Goal: Task Accomplishment & Management: Use online tool/utility

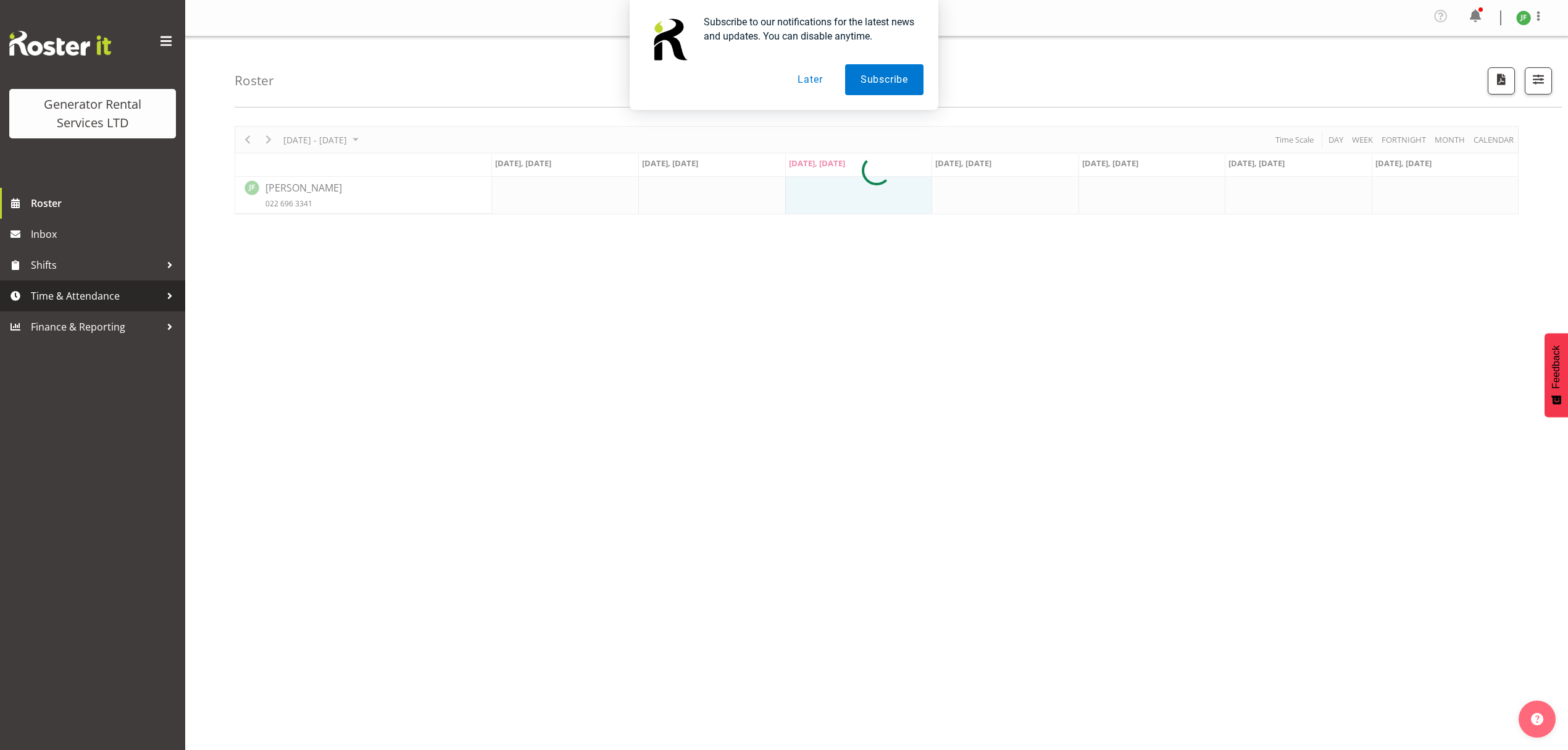
click at [159, 290] on span "Time & Attendance" at bounding box center [95, 296] width 129 height 19
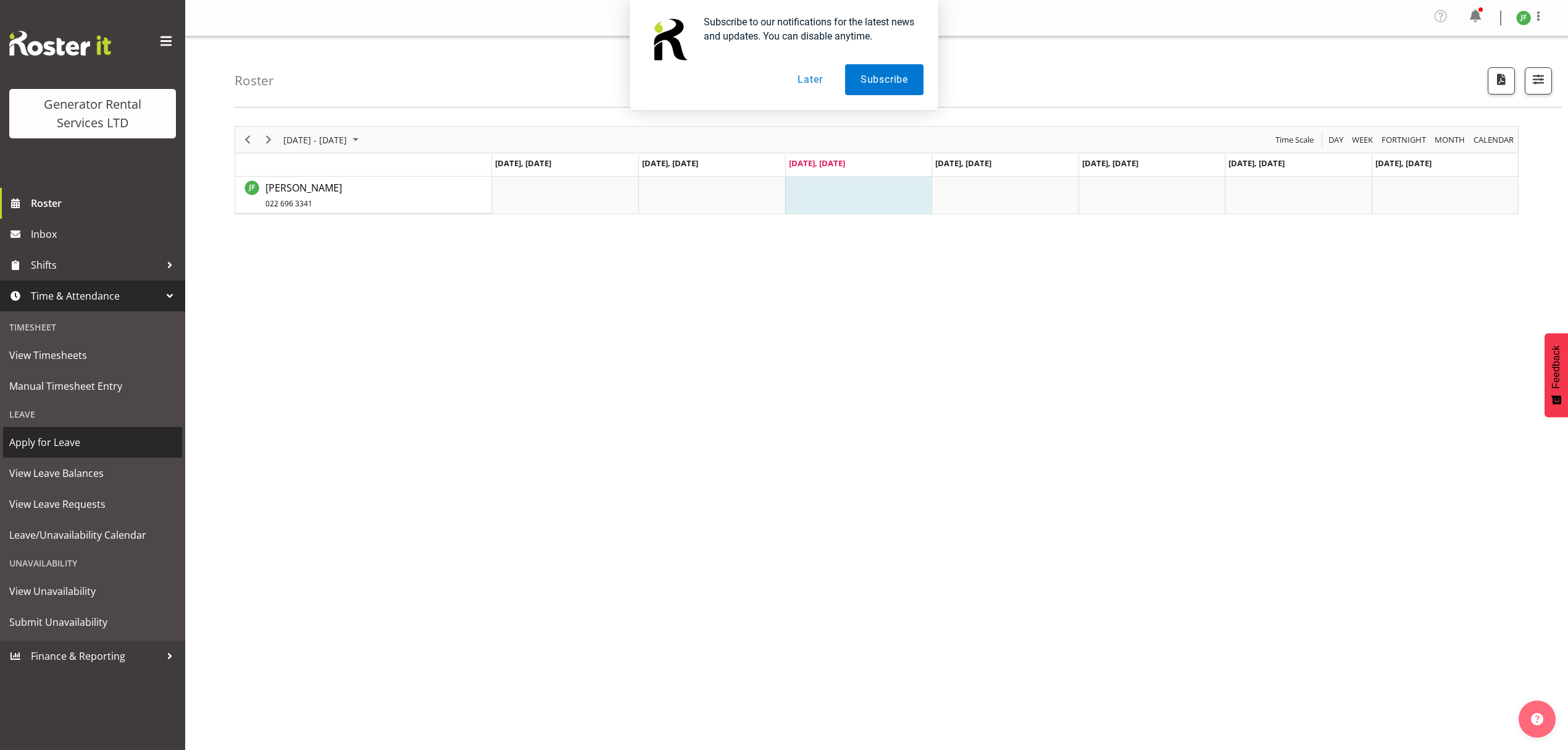
click at [99, 446] on span "Apply for Leave" at bounding box center [92, 442] width 166 height 19
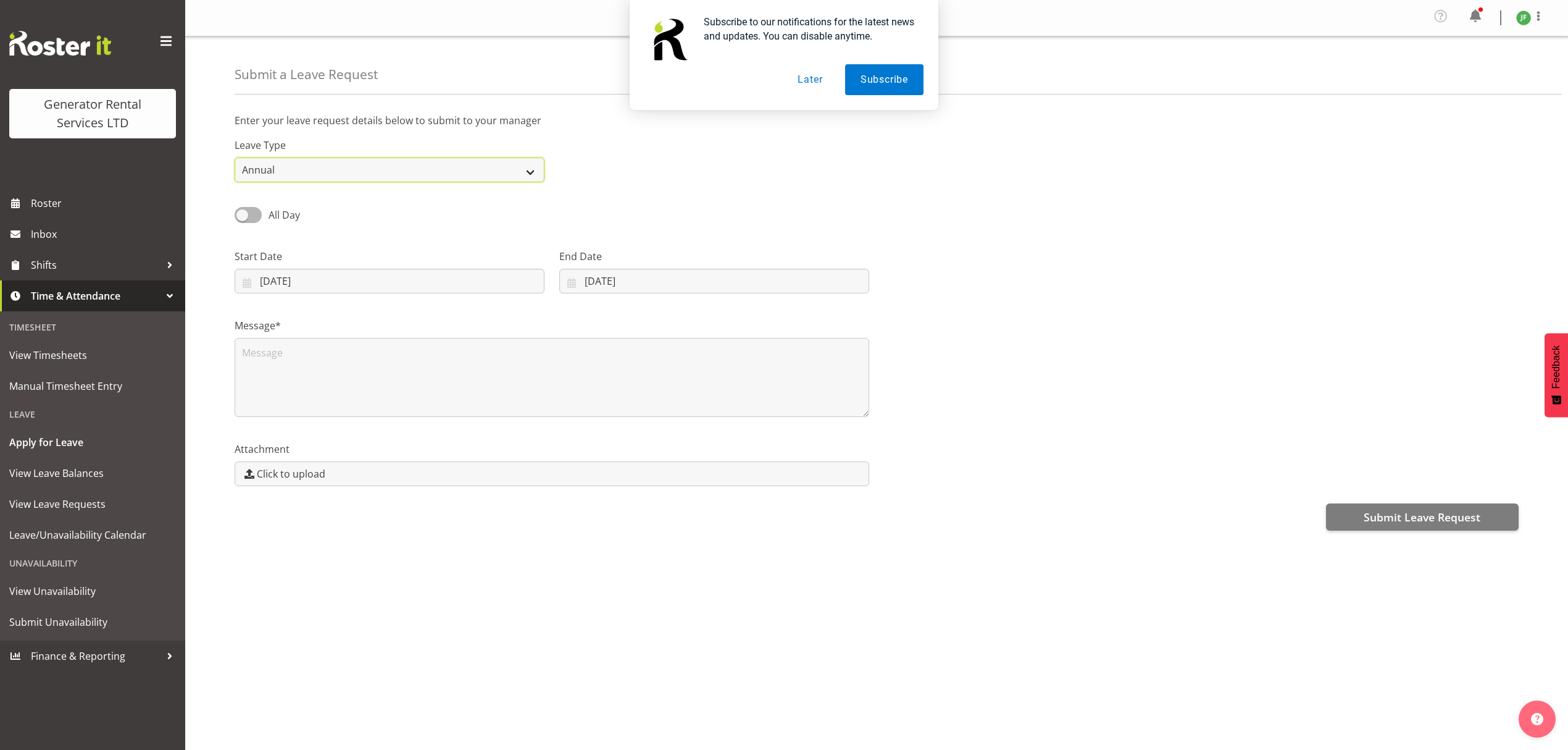
drag, startPoint x: 374, startPoint y: 177, endPoint x: 447, endPoint y: 161, distance: 74.7
click at [374, 177] on select "Annual Sick Bereavement Day In Lieu Other" at bounding box center [389, 169] width 310 height 24
click at [809, 80] on button "Later" at bounding box center [810, 79] width 56 height 31
click at [468, 164] on select "Annual Sick Bereavement Day In Lieu Other" at bounding box center [389, 169] width 310 height 24
select select "Sick"
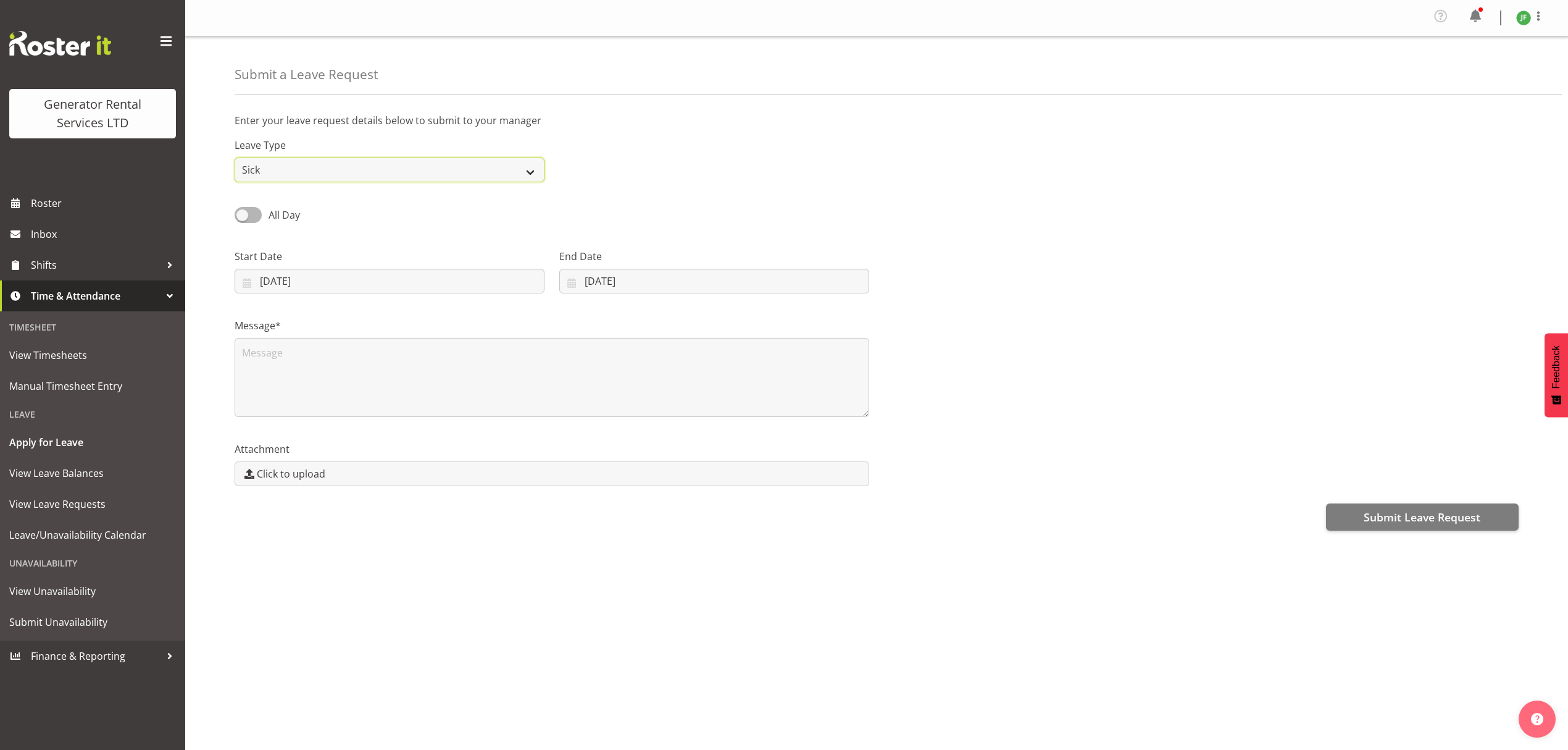
click at [235, 158] on select "Annual Sick Bereavement Day In Lieu Other" at bounding box center [389, 169] width 310 height 24
click at [251, 221] on span at bounding box center [248, 214] width 27 height 15
click at [243, 219] on input "All Day" at bounding box center [239, 214] width 8 height 8
click at [245, 226] on div "Part Day" at bounding box center [389, 210] width 325 height 42
click at [248, 211] on span at bounding box center [248, 214] width 27 height 15
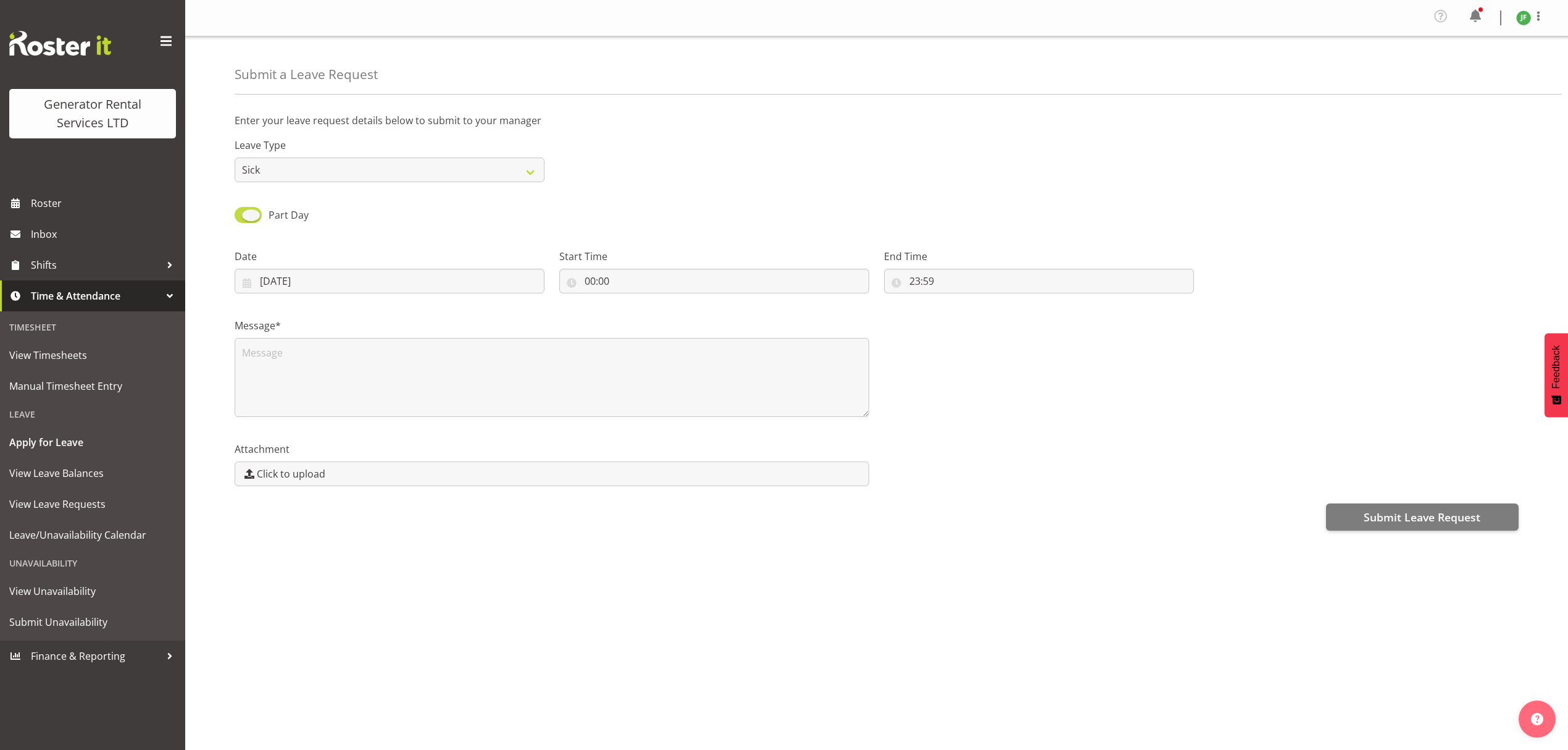
click at [243, 211] on input "Part Day" at bounding box center [239, 214] width 8 height 8
checkbox input "false"
click at [344, 283] on input "10/09/2025" at bounding box center [389, 281] width 310 height 24
click at [398, 403] on span "12" at bounding box center [397, 405] width 10 height 12
click at [341, 284] on input "12/09/2025" at bounding box center [389, 281] width 310 height 24
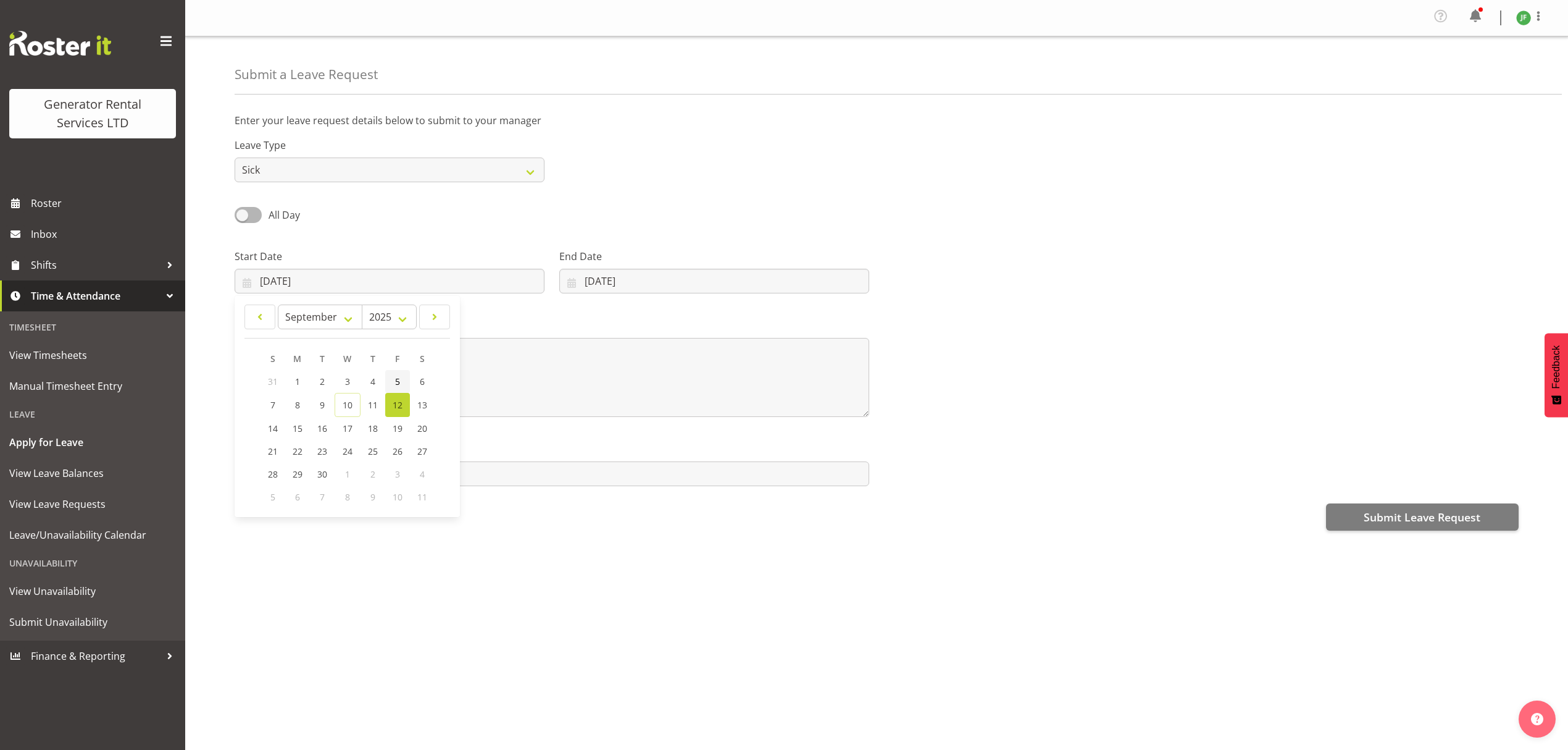
click at [404, 389] on link "5" at bounding box center [397, 381] width 24 height 23
type input "05/09/2025"
click at [697, 267] on div "End Date 10/09/2025 January February March April May June July August September…" at bounding box center [714, 271] width 310 height 45
click at [694, 277] on input "10/09/2025" at bounding box center [714, 281] width 310 height 24
click at [704, 378] on link "5" at bounding box center [708, 381] width 24 height 23
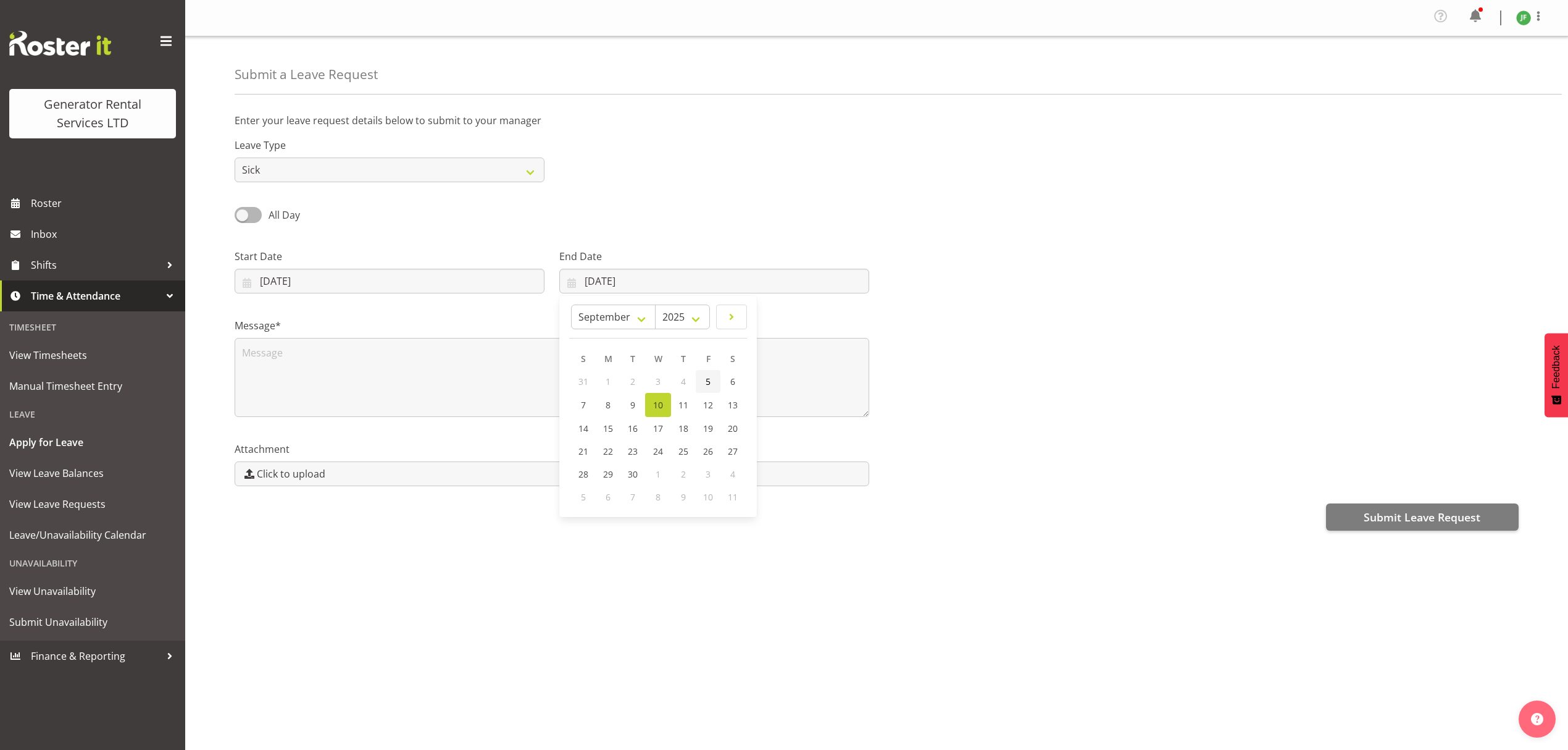
type input "05/09/2025"
click at [1029, 331] on div "Message*" at bounding box center [876, 362] width 1299 height 123
click at [780, 357] on textarea at bounding box center [552, 377] width 635 height 79
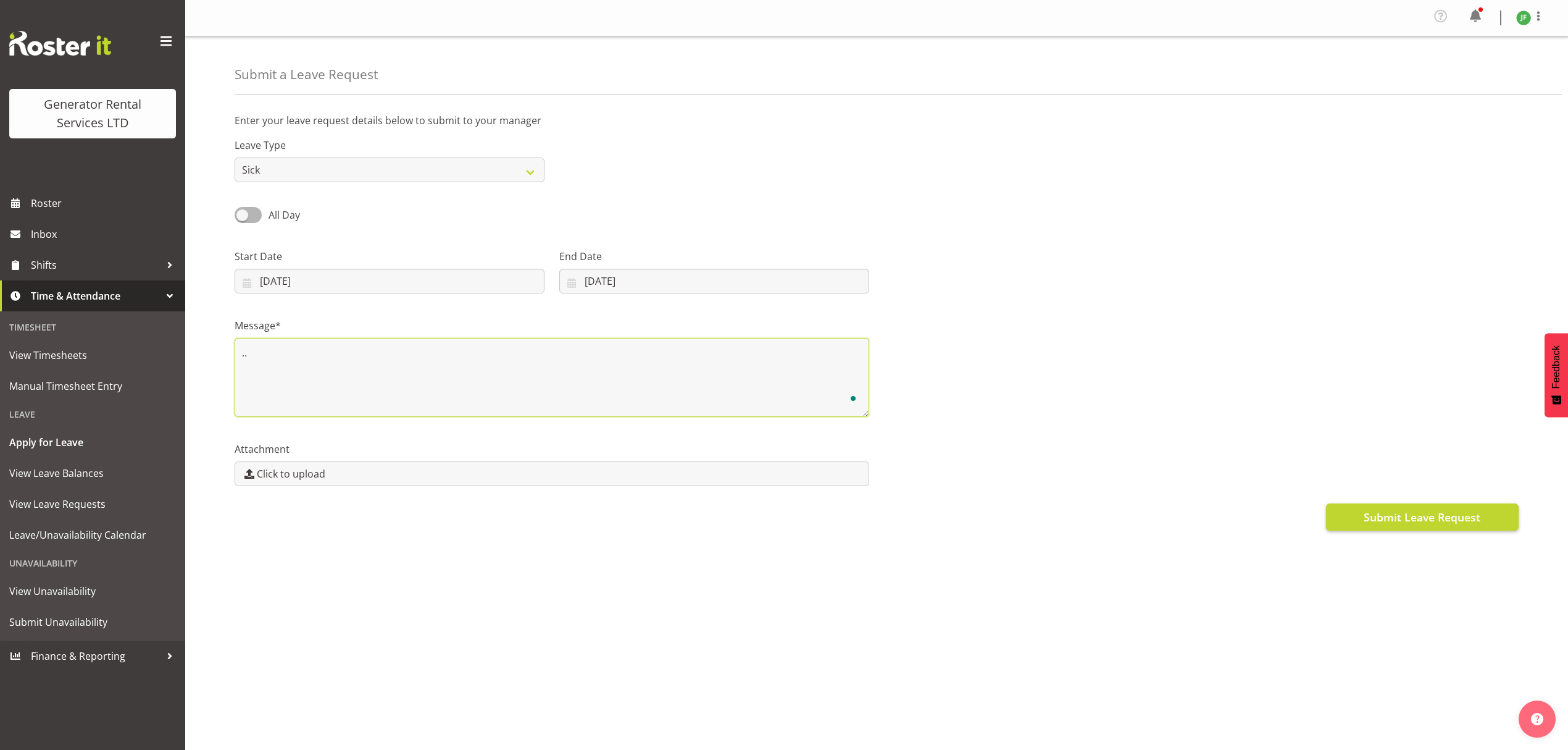
type textarea ".."
click at [1400, 509] on button "Submit Leave Request" at bounding box center [1422, 517] width 193 height 27
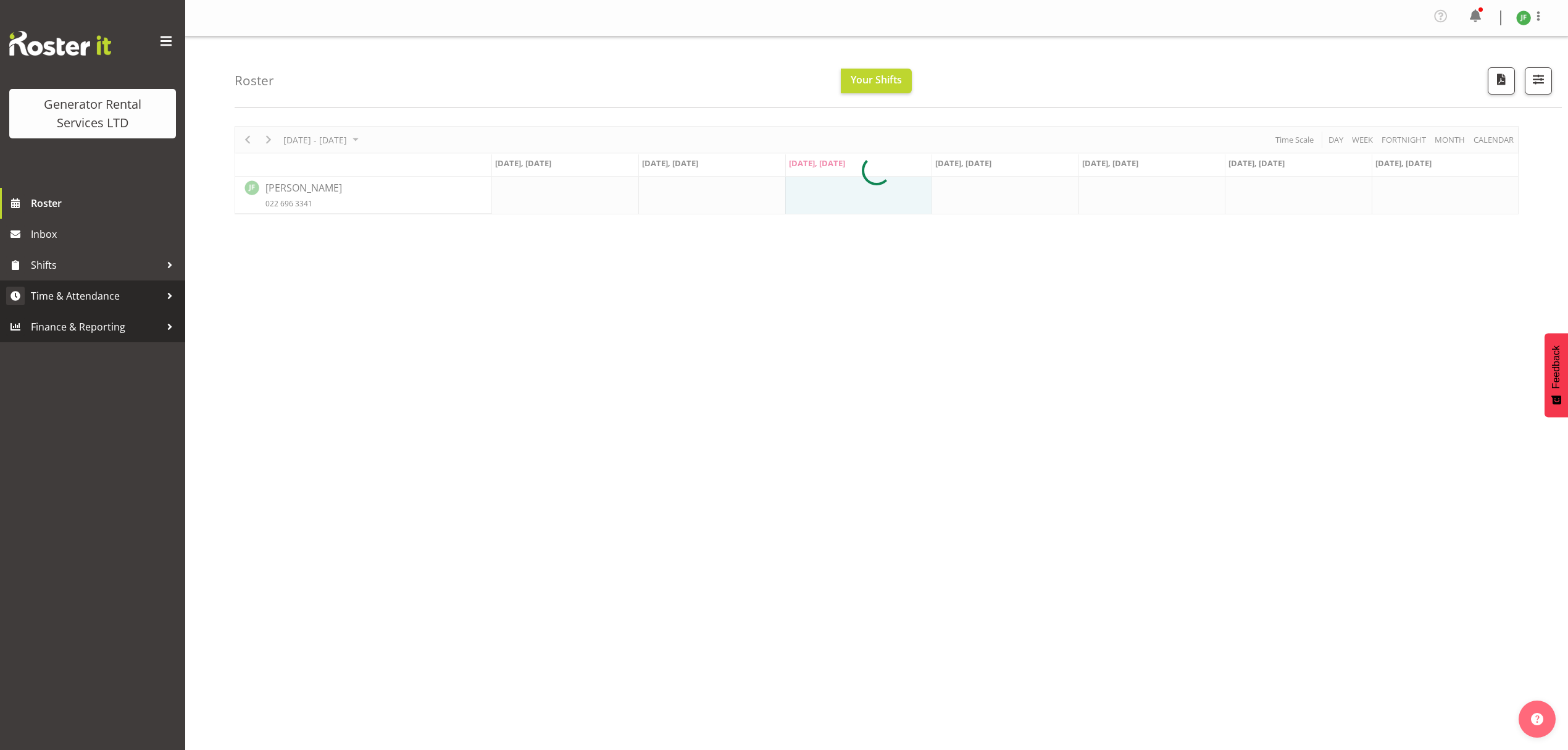
click at [72, 299] on span "Time & Attendance" at bounding box center [95, 296] width 129 height 19
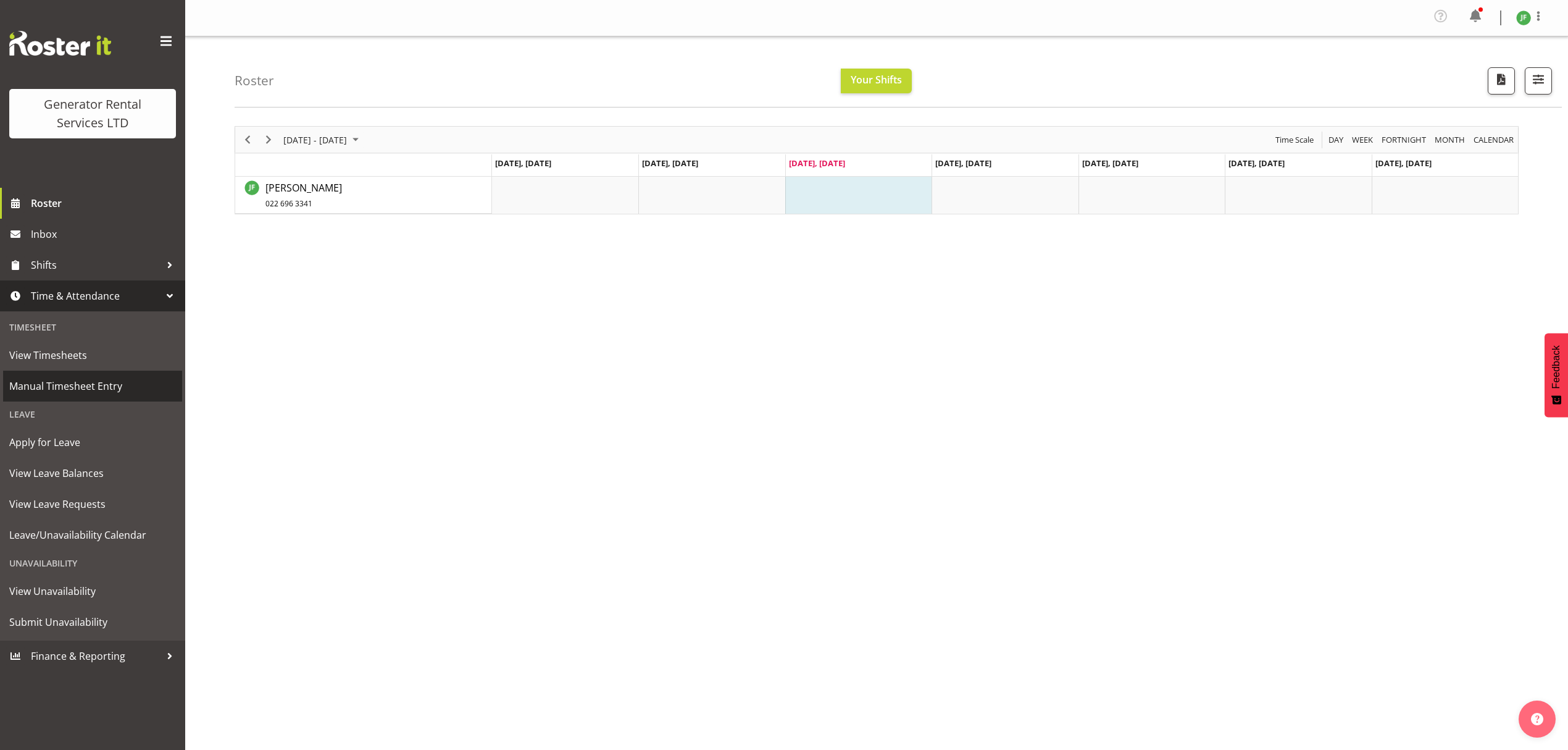
click at [105, 378] on span "Manual Timesheet Entry" at bounding box center [92, 386] width 166 height 19
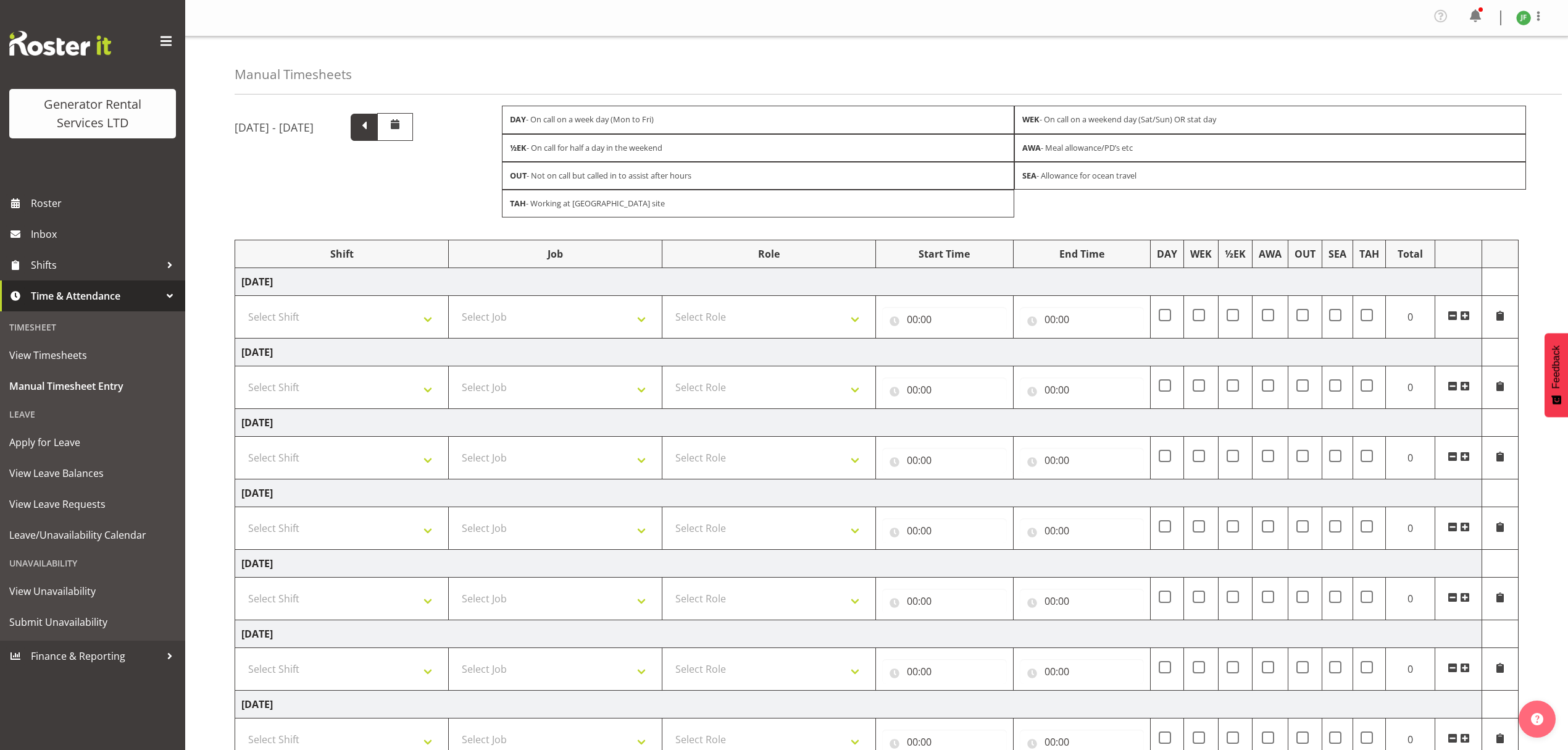
click at [372, 130] on span at bounding box center [364, 125] width 16 height 16
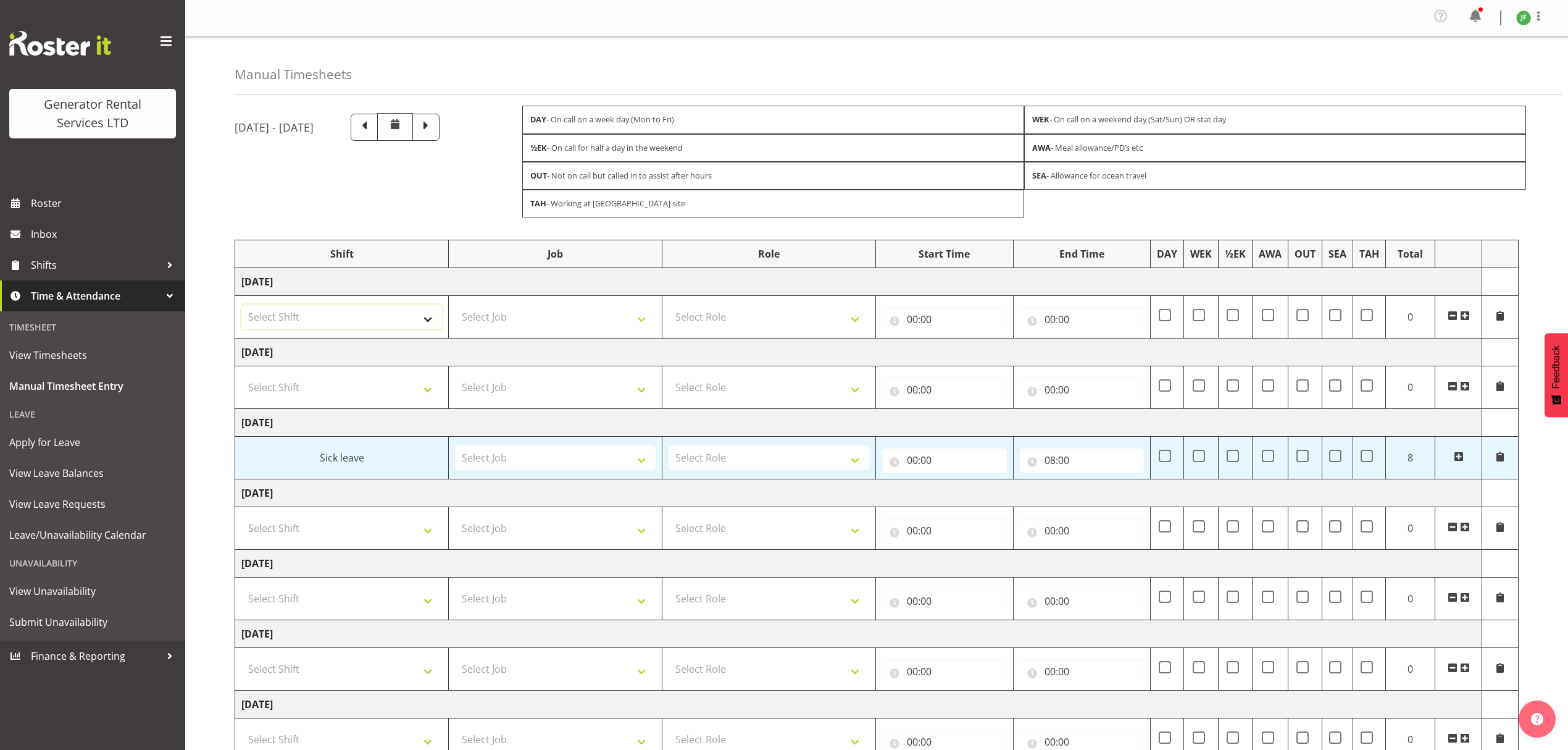
click at [351, 325] on select "Select Shift 2.1 GRS TGA RENTALS and ELECTRICAL 2.2 GRS TGA SALES WORK 2.3 GRS …" at bounding box center [342, 316] width 200 height 24
select select "23745"
click at [241, 308] on select "Select Shift 2.1 GRS TGA RENTALS and ELECTRICAL 2.2 GRS TGA SALES WORK 2.3 GRS …" at bounding box center [342, 316] width 200 height 24
drag, startPoint x: 498, startPoint y: 317, endPoint x: 501, endPoint y: 330, distance: 13.3
click at [499, 317] on select "Select Job 1.1 GRS AKL RENTALS 1.1 GRS AKL RENTALS AC 1.1 GRS AKL RENTALS CT 1.…" at bounding box center [555, 316] width 200 height 24
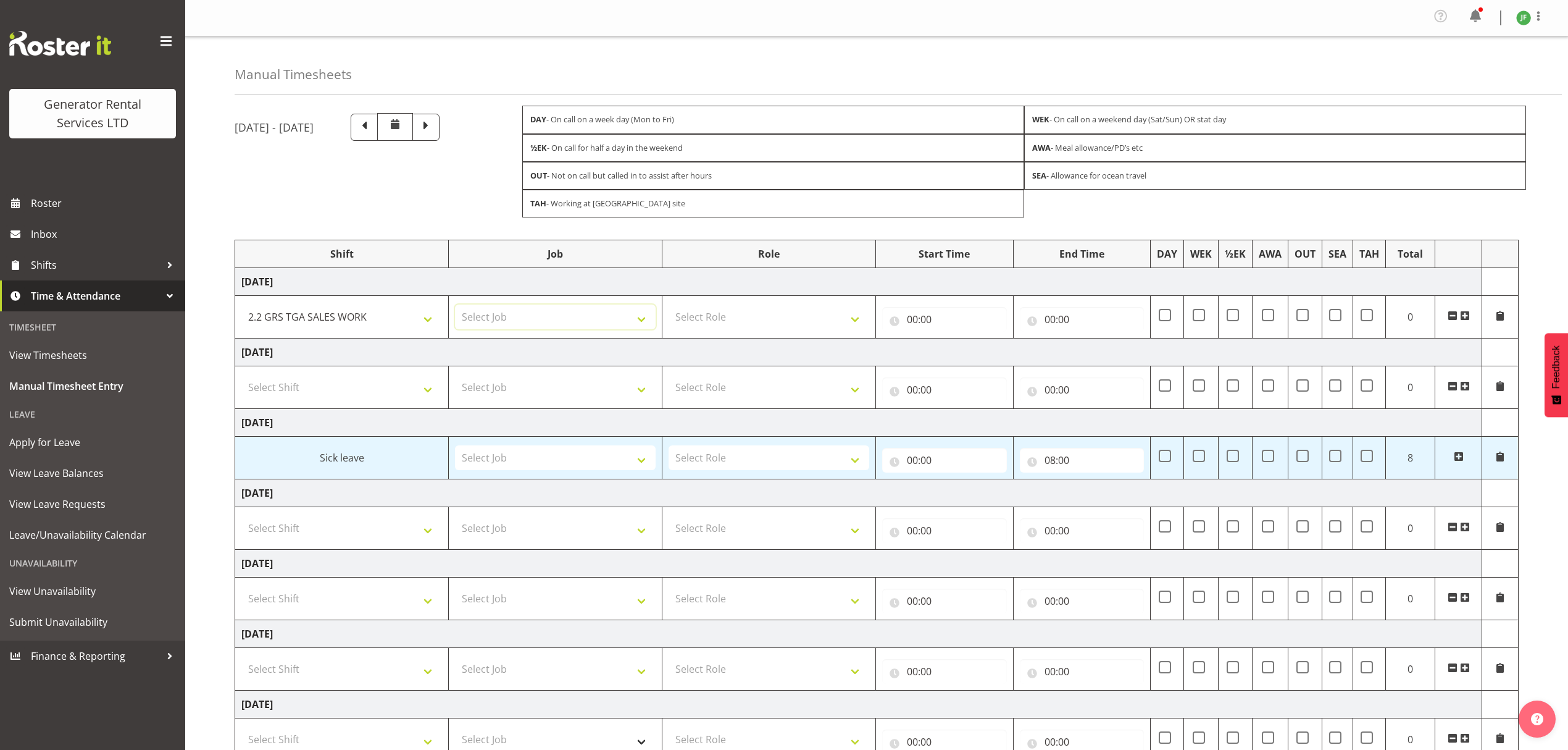
select select "878"
click at [455, 308] on select "Select Job 1.1 GRS AKL RENTALS 1.1 GRS AKL RENTALS AC 1.1 GRS AKL RENTALS CT 1.…" at bounding box center [555, 316] width 200 height 24
click at [768, 327] on select "Select Role Account Manager" at bounding box center [769, 316] width 200 height 24
select select "26"
click at [669, 308] on select "Select Role Account Manager" at bounding box center [769, 316] width 200 height 24
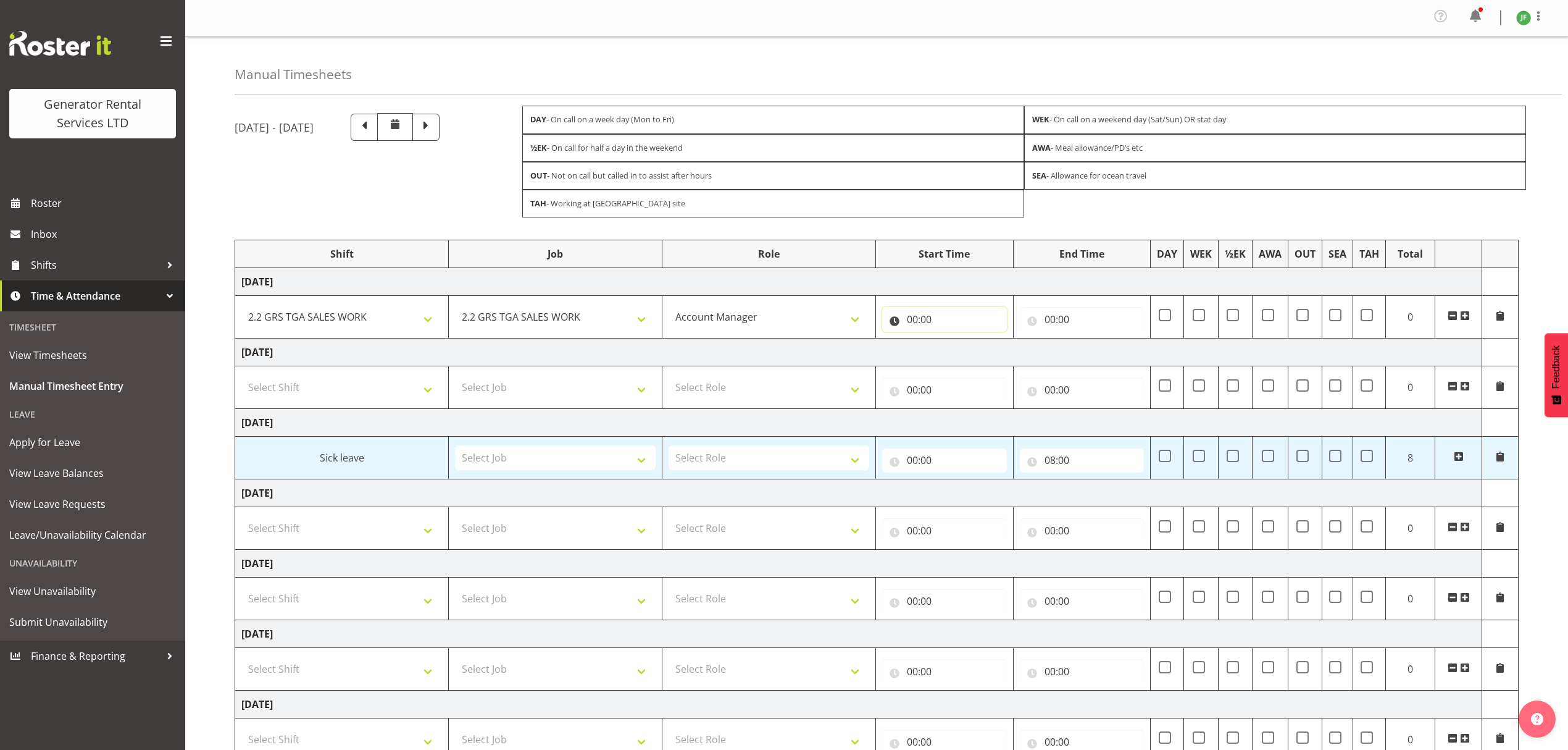
click at [917, 325] on input "00:00" at bounding box center [944, 319] width 125 height 24
click at [964, 362] on select "00 01 02 03 04 05 06 07 08 09 10 11 12 13 14 15 16 17 18 19 20 21 22 23" at bounding box center [967, 351] width 28 height 24
select select "8"
click at [953, 342] on select "00 01 02 03 04 05 06 07 08 09 10 11 12 13 14 15 16 17 18 19 20 21 22 23" at bounding box center [967, 351] width 28 height 24
type input "08:00"
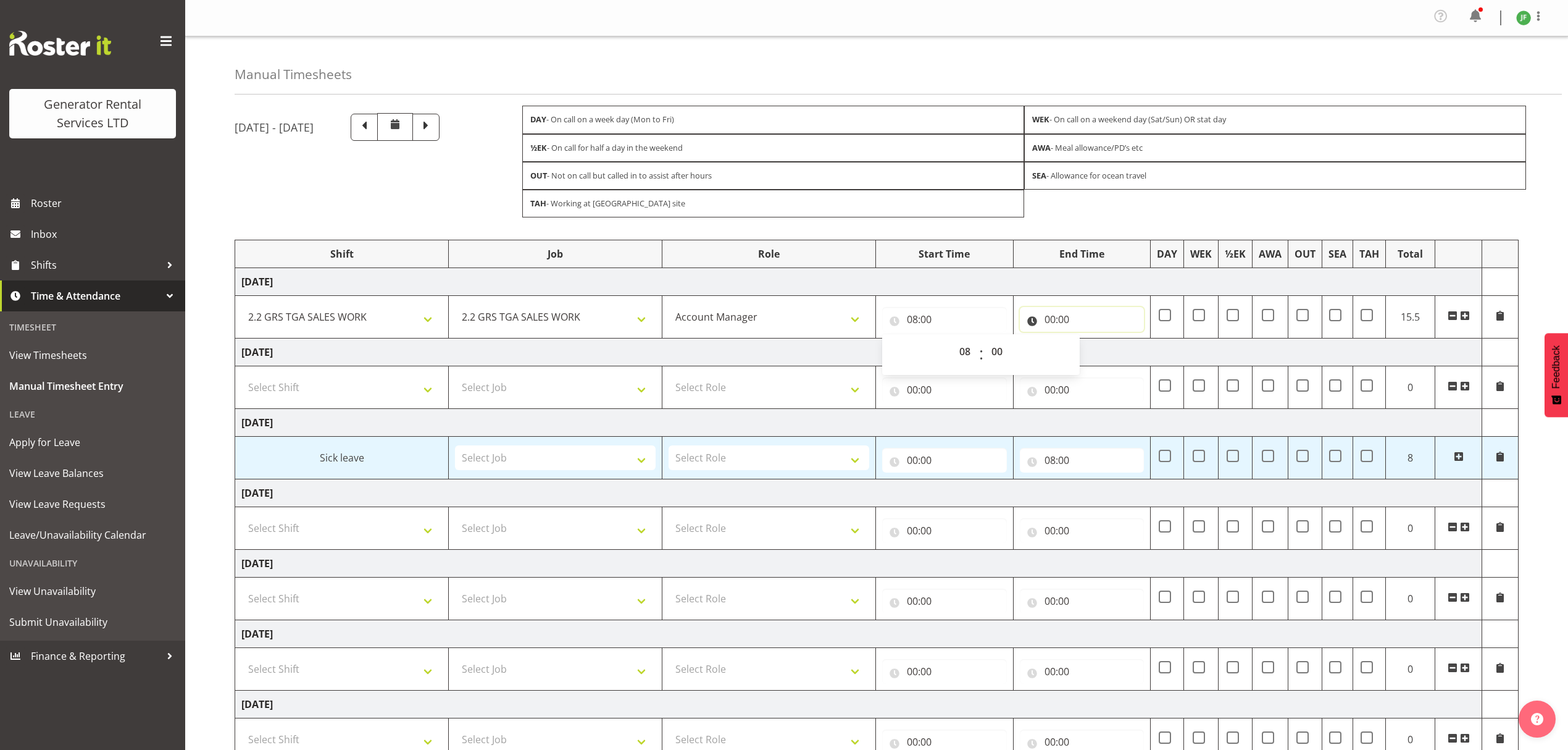
click at [1072, 316] on input "00:00" at bounding box center [1082, 319] width 125 height 24
click at [1097, 356] on select "00 01 02 03 04 05 06 07 08 09 10 11 12 13 14 15 16 17 18 19 20 21 22 23" at bounding box center [1104, 351] width 28 height 24
select select "16"
click at [1090, 342] on select "00 01 02 03 04 05 06 07 08 09 10 11 12 13 14 15 16 17 18 19 20 21 22 23" at bounding box center [1104, 351] width 28 height 24
type input "16:00"
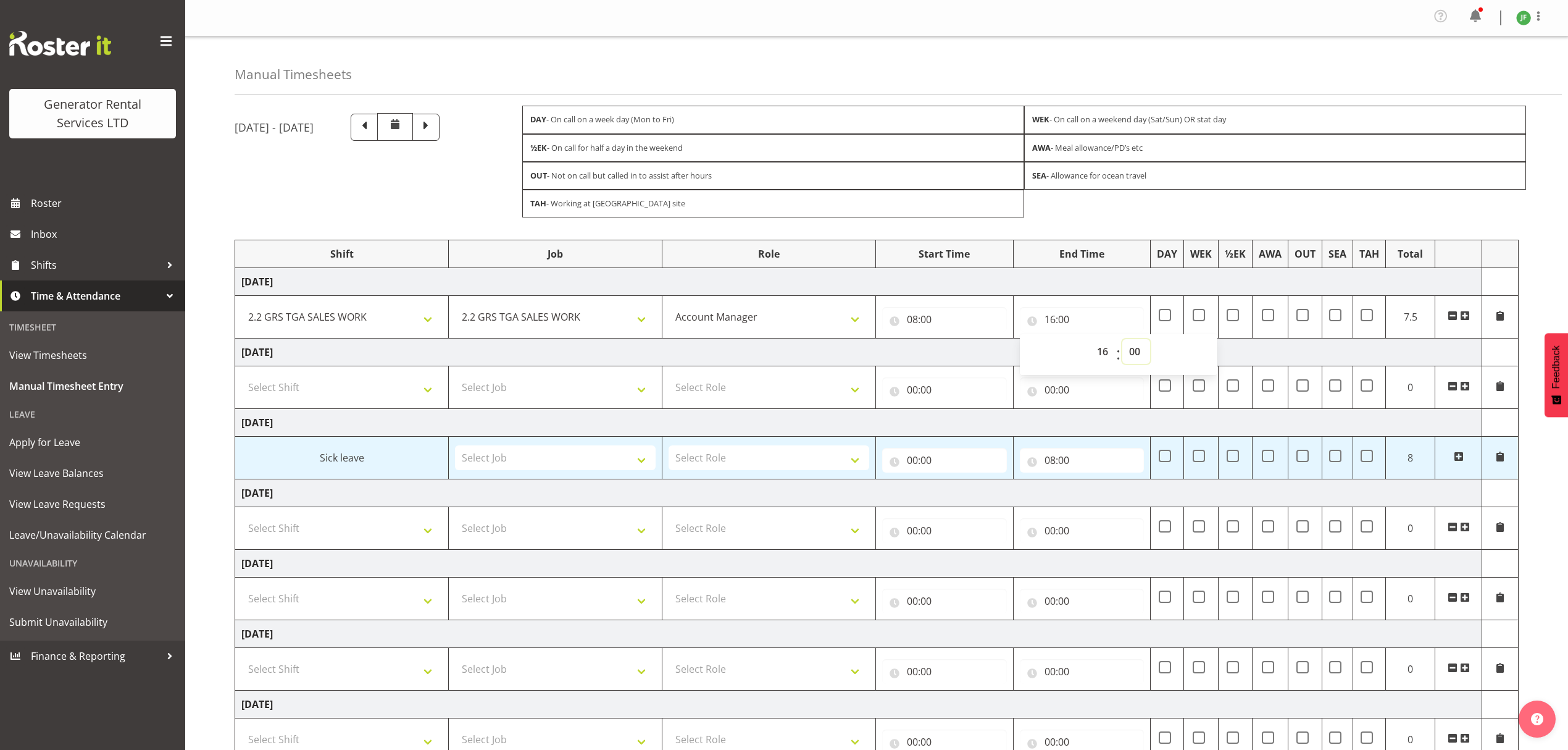
click at [1139, 354] on select "00 01 02 03 04 05 06 07 08 09 10 11 12 13 14 15 16 17 18 19 20 21 22 23 24 25 2…" at bounding box center [1136, 351] width 28 height 24
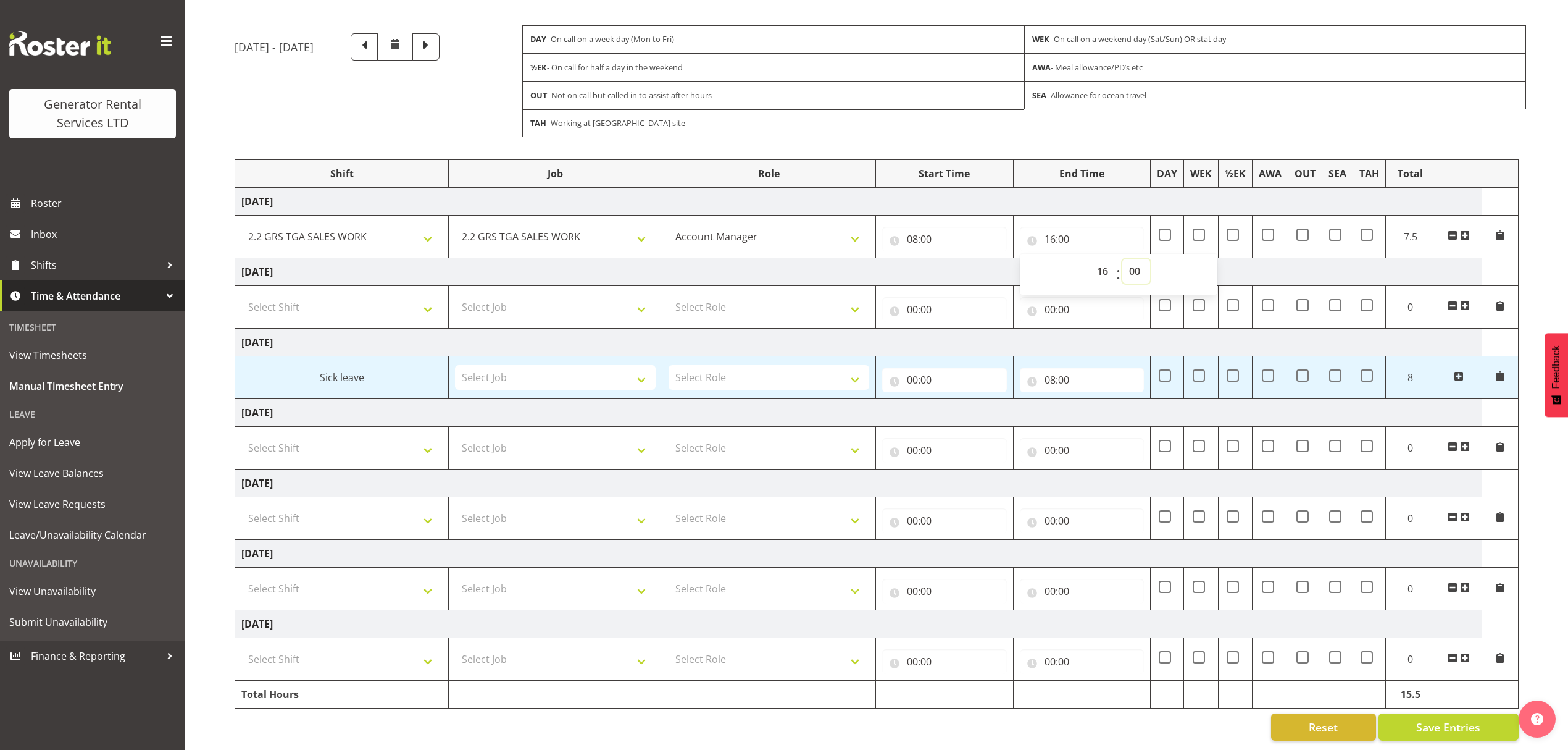
scroll to position [97, 0]
click at [1137, 259] on select "00 01 02 03 04 05 06 07 08 09 10 11 12 13 14 15 16 17 18 19 20 21 22 23 24 25 2…" at bounding box center [1136, 271] width 28 height 24
select select "30"
click at [1122, 259] on select "00 01 02 03 04 05 06 07 08 09 10 11 12 13 14 15 16 17 18 19 20 21 22 23 24 25 2…" at bounding box center [1136, 271] width 28 height 24
type input "16:30"
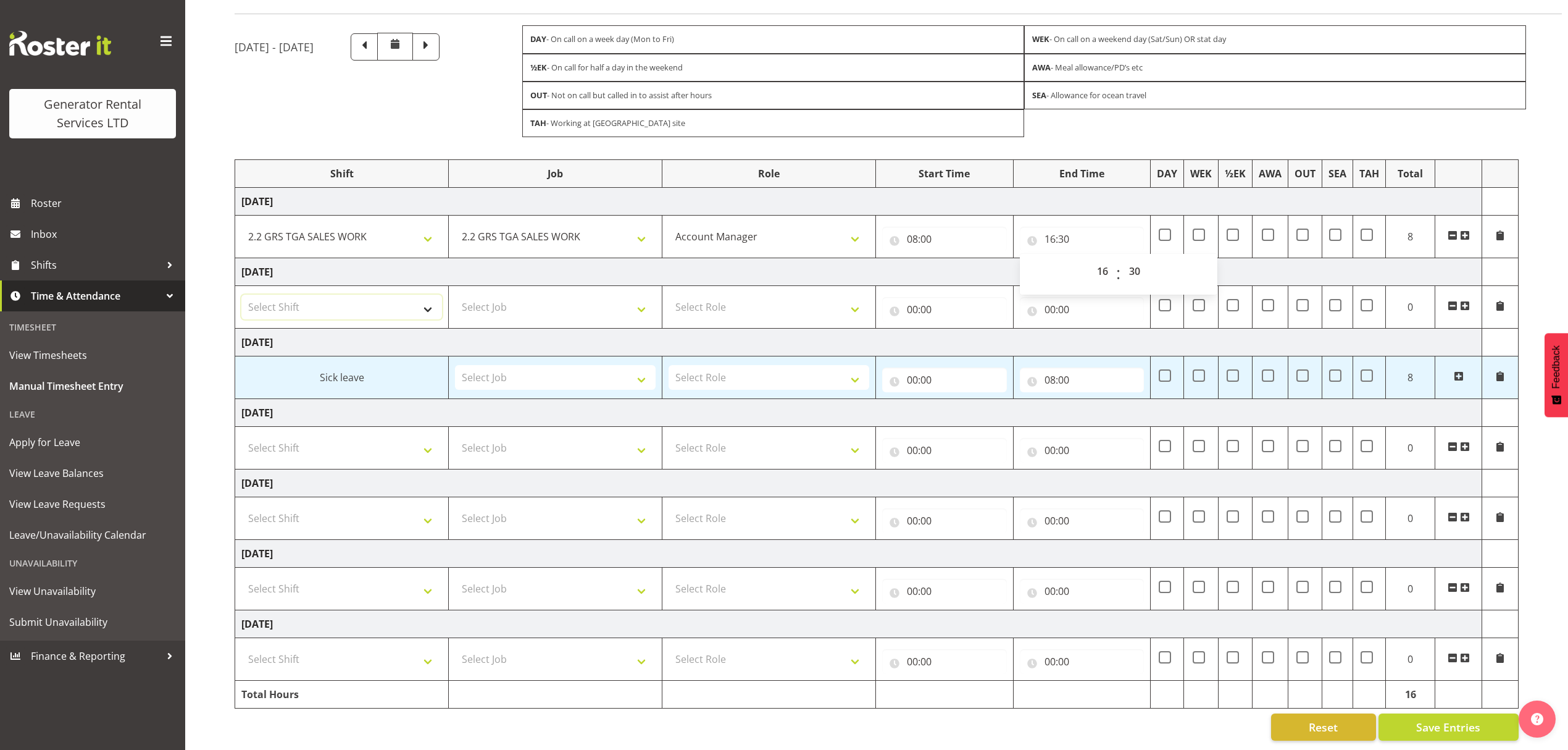
click at [379, 295] on select "Select Shift 2.1 GRS TGA RENTALS and ELECTRICAL 2.2 GRS TGA SALES WORK 2.3 GRS …" at bounding box center [342, 306] width 200 height 24
select select "23745"
click at [241, 295] on select "Select Shift 2.1 GRS TGA RENTALS and ELECTRICAL 2.2 GRS TGA SALES WORK 2.3 GRS …" at bounding box center [342, 306] width 200 height 24
click at [527, 300] on select "Select Job 1.1 GRS AKL RENTALS 1.1 GRS AKL RENTALS AC 1.1 GRS AKL RENTALS CT 1.…" at bounding box center [555, 306] width 200 height 24
select select "878"
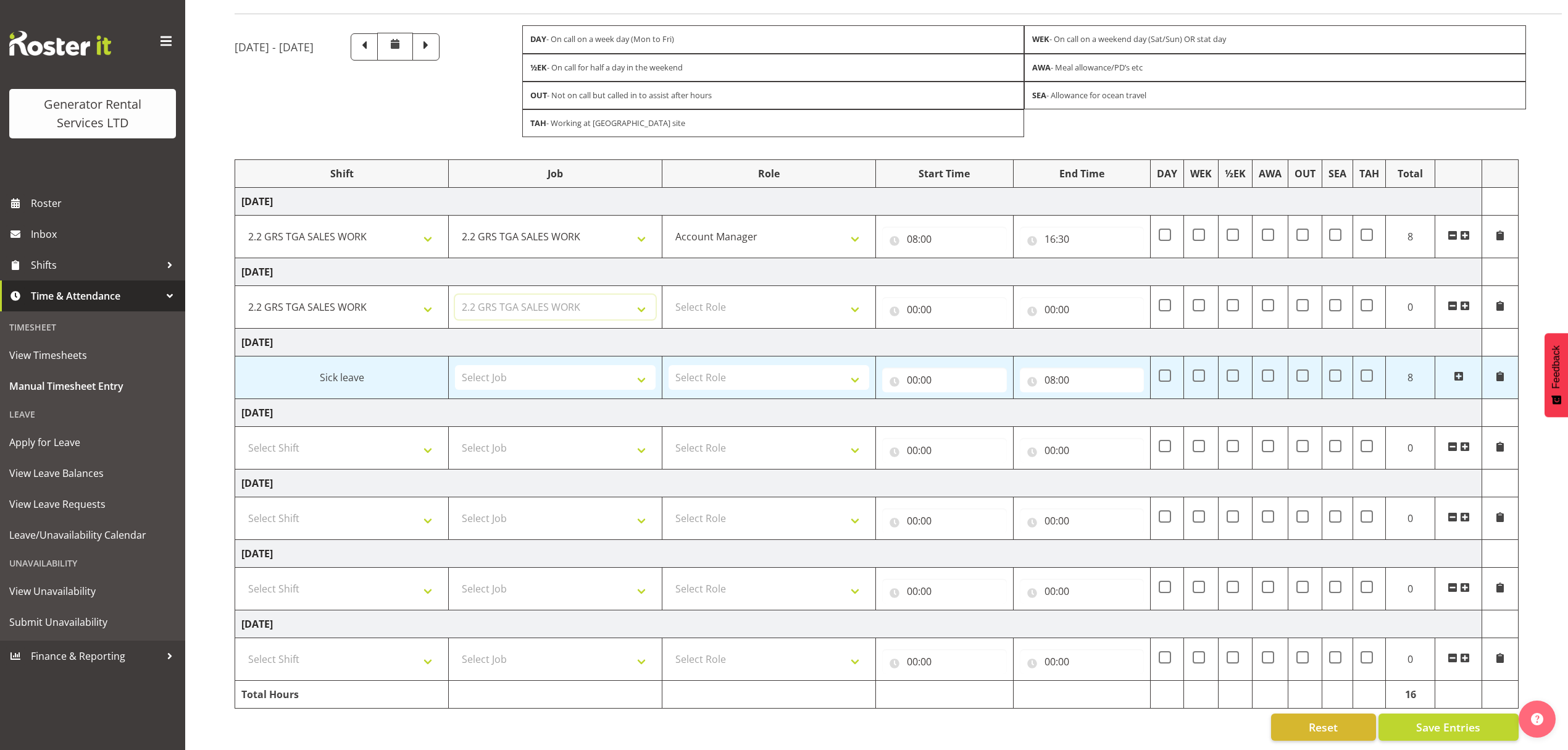
click at [455, 295] on select "Select Job 1.1 GRS AKL RENTALS 1.1 GRS AKL RENTALS AC 1.1 GRS AKL RENTALS CT 1.…" at bounding box center [555, 306] width 200 height 24
drag, startPoint x: 781, startPoint y: 286, endPoint x: 781, endPoint y: 295, distance: 9.0
click at [781, 295] on select "Select Role Account Manager" at bounding box center [769, 306] width 200 height 24
select select "26"
click at [669, 295] on select "Select Role Account Manager" at bounding box center [769, 306] width 200 height 24
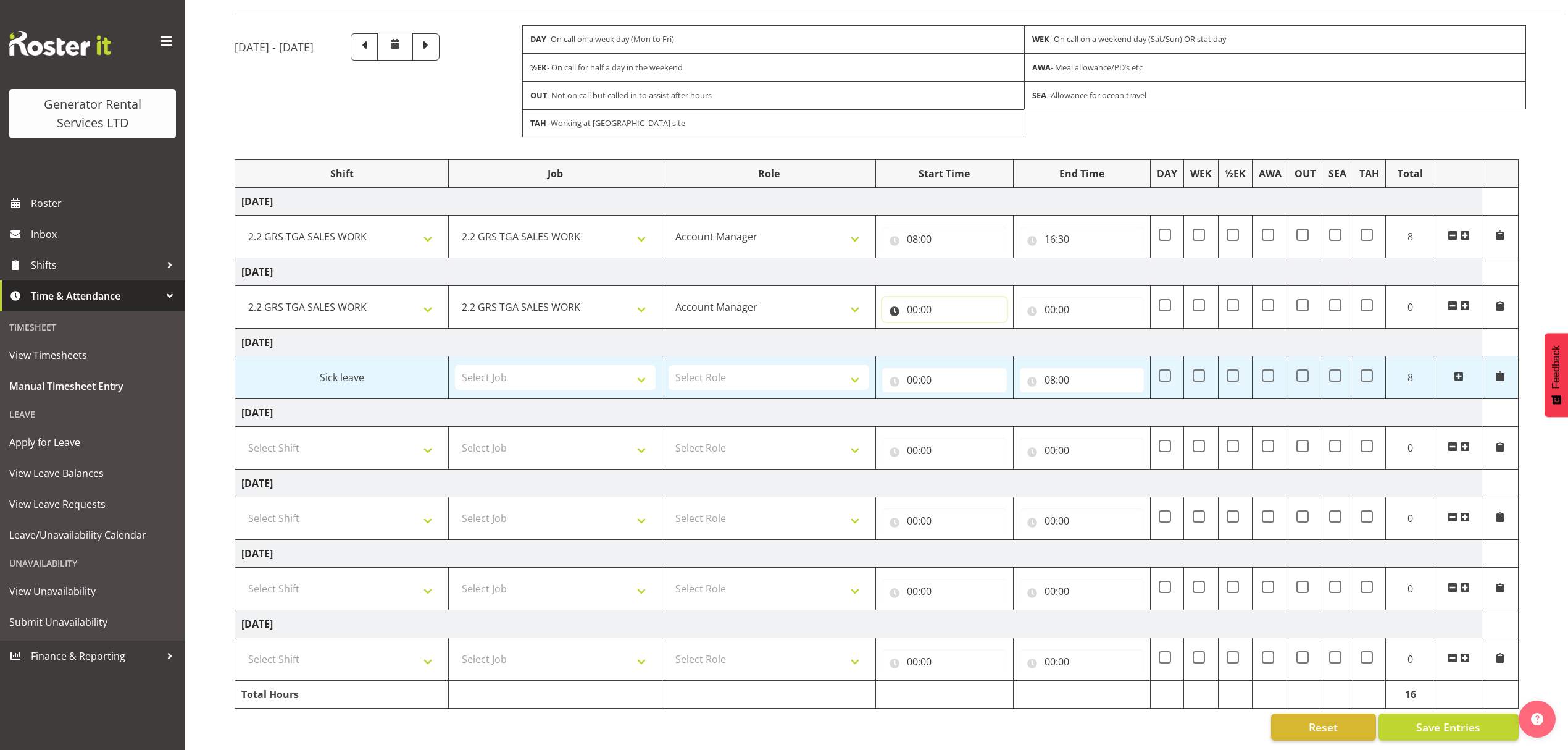
click at [947, 297] on input "00:00" at bounding box center [944, 309] width 125 height 24
drag, startPoint x: 969, startPoint y: 331, endPoint x: 969, endPoint y: 325, distance: 6.0
click at [969, 331] on select "00 01 02 03 04 05 06 07 08 09 10 11 12 13 14 15 16 17 18 19 20 21 22 23" at bounding box center [967, 341] width 28 height 24
select select "8"
click at [953, 329] on select "00 01 02 03 04 05 06 07 08 09 10 11 12 13 14 15 16 17 18 19 20 21 22 23" at bounding box center [967, 341] width 28 height 24
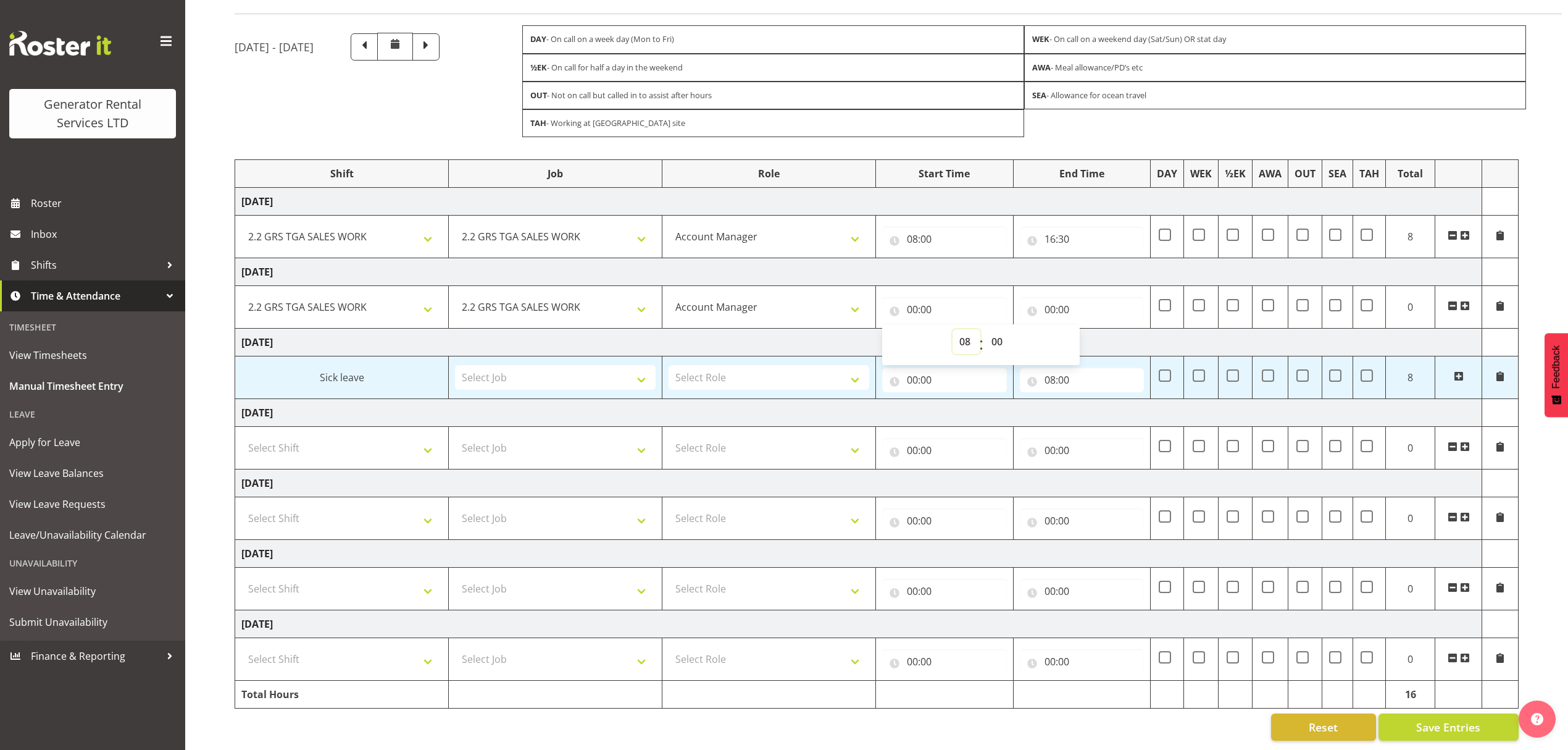
type input "08:00"
click at [1075, 303] on input "00:00" at bounding box center [1082, 309] width 125 height 24
click at [1104, 335] on select "00 01 02 03 04 05 06 07 08 09 10 11 12 13 14 15 16 17 18 19 20 21 22 23" at bounding box center [1104, 341] width 28 height 24
select select "16"
click at [1090, 329] on select "00 01 02 03 04 05 06 07 08 09 10 11 12 13 14 15 16 17 18 19 20 21 22 23" at bounding box center [1104, 341] width 28 height 24
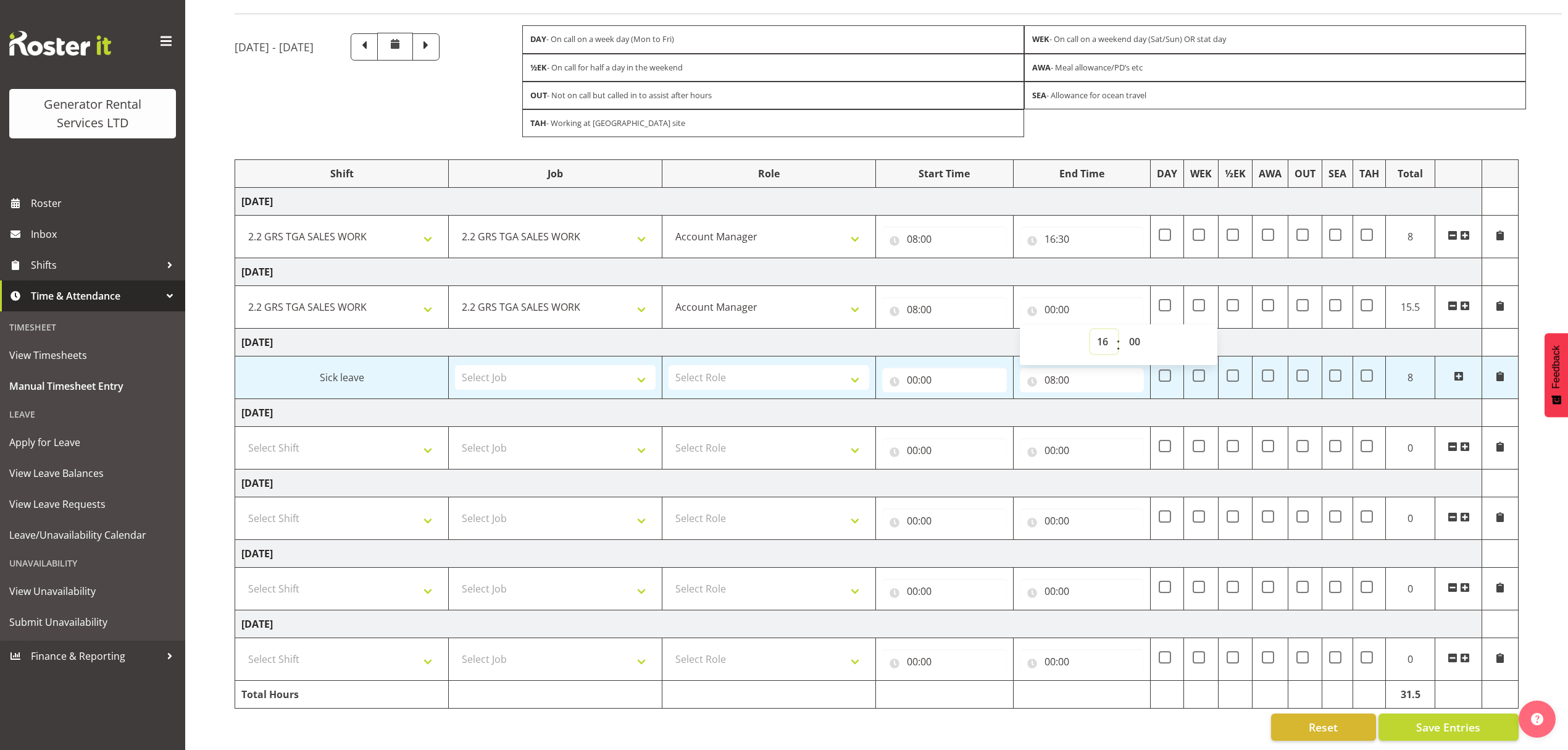
type input "16:00"
click at [1143, 329] on select "00 01 02 03 04 05 06 07 08 09 10 11 12 13 14 15 16 17 18 19 20 21 22 23 24 25 2…" at bounding box center [1136, 341] width 28 height 24
select select "30"
click at [1122, 329] on select "00 01 02 03 04 05 06 07 08 09 10 11 12 13 14 15 16 17 18 19 20 21 22 23 24 25 2…" at bounding box center [1136, 341] width 28 height 24
type input "16:30"
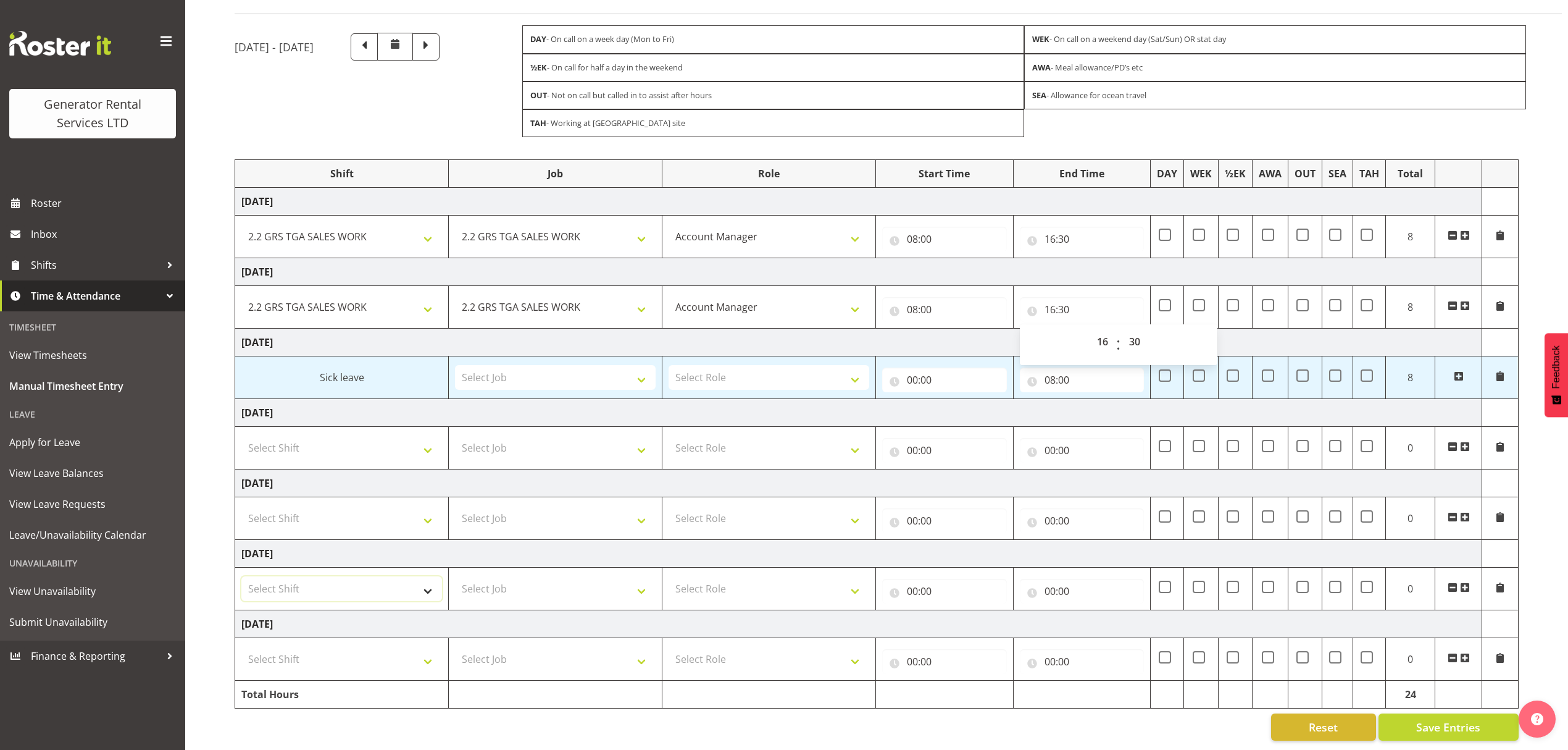
click at [285, 578] on select "Select Shift 2.1 GRS TGA RENTALS and ELECTRICAL 2.2 GRS TGA SALES WORK 2.3 GRS …" at bounding box center [342, 588] width 200 height 24
select select "23745"
click at [241, 577] on select "Select Shift 2.1 GRS TGA RENTALS and ELECTRICAL 2.2 GRS TGA SALES WORK 2.3 GRS …" at bounding box center [342, 588] width 200 height 24
click at [523, 577] on select "Select Job 1.1 GRS AKL RENTALS 1.1 GRS AKL RENTALS AC 1.1 GRS AKL RENTALS CT 1.…" at bounding box center [555, 588] width 200 height 24
select select "878"
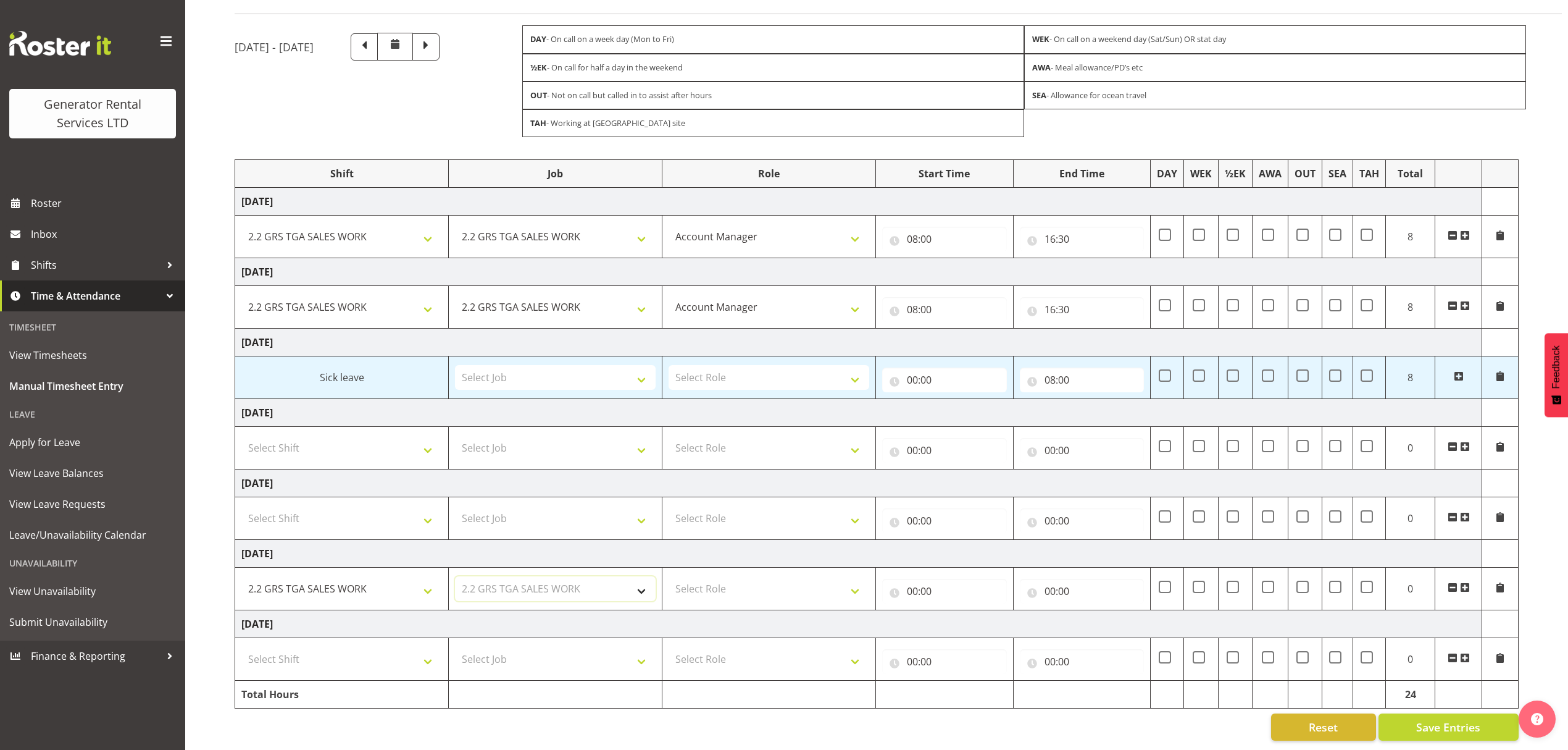
click at [455, 577] on select "Select Job 1.1 GRS AKL RENTALS 1.1 GRS AKL RENTALS AC 1.1 GRS AKL RENTALS CT 1.…" at bounding box center [555, 588] width 200 height 24
click at [691, 577] on select "Select Role Account Manager" at bounding box center [769, 588] width 200 height 24
select select "26"
click at [669, 577] on select "Select Role Account Manager" at bounding box center [769, 588] width 200 height 24
click at [924, 579] on input "00:00" at bounding box center [944, 591] width 125 height 24
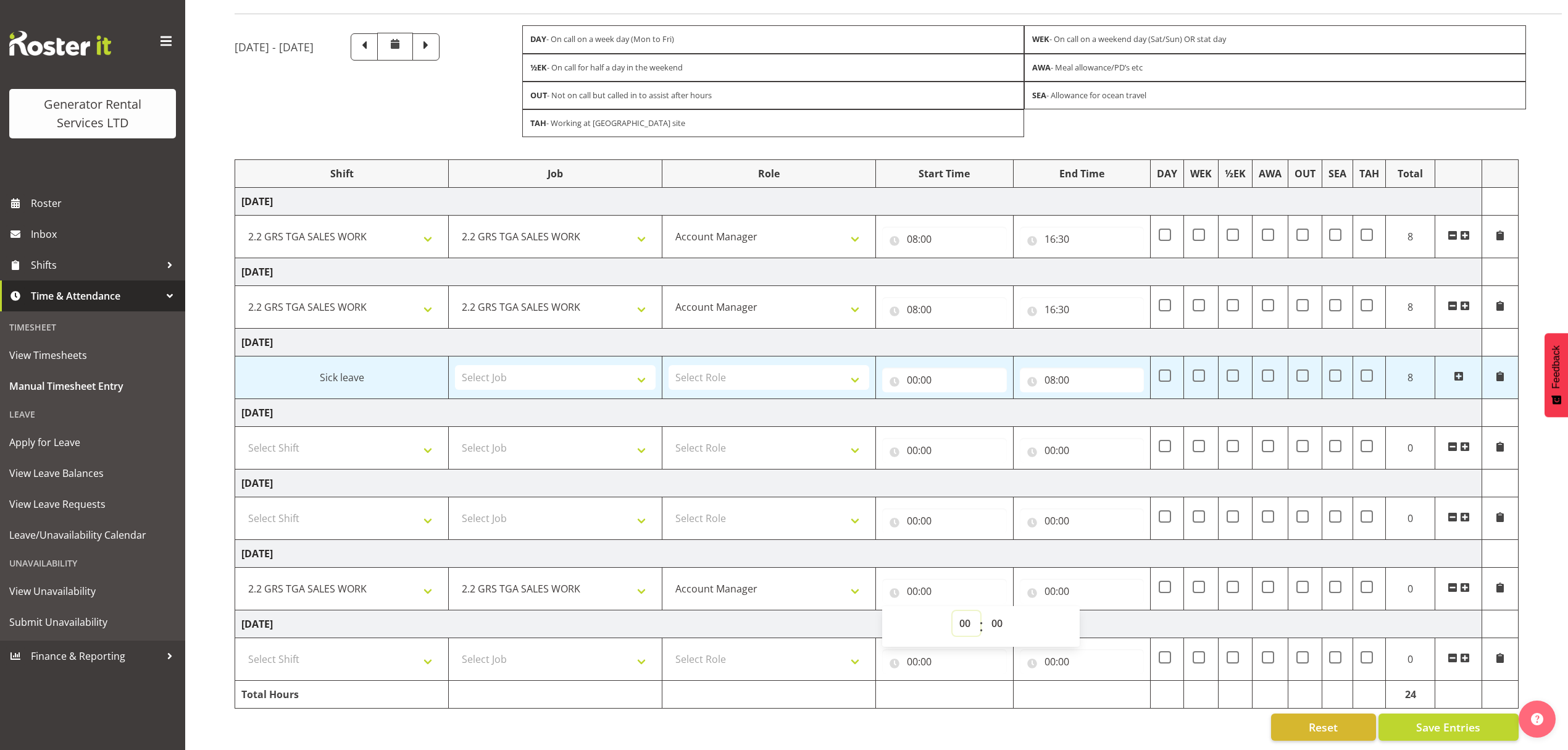
click at [963, 611] on select "00 01 02 03 04 05 06 07 08 09 10 11 12 13 14 15 16 17 18 19 20 21 22 23" at bounding box center [967, 623] width 28 height 24
select select "8"
click at [953, 611] on select "00 01 02 03 04 05 06 07 08 09 10 11 12 13 14 15 16 17 18 19 20 21 22 23" at bounding box center [967, 623] width 28 height 24
type input "08:00"
click at [1056, 579] on input "00:00" at bounding box center [1082, 591] width 125 height 24
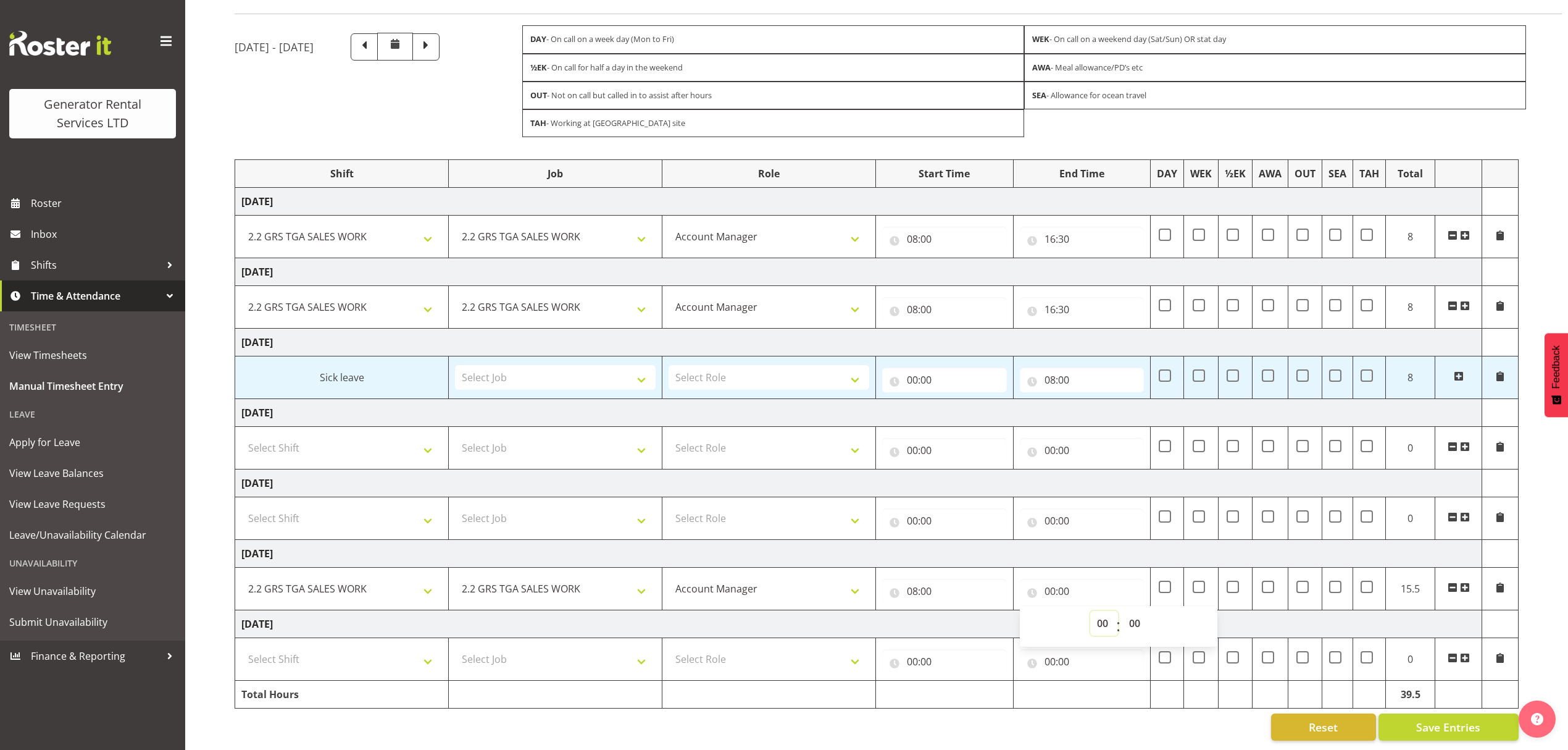
click at [1098, 611] on select "00 01 02 03 04 05 06 07 08 09 10 11 12 13 14 15 16 17 18 19 20 21 22 23" at bounding box center [1104, 623] width 28 height 24
select select "16"
click at [1090, 611] on select "00 01 02 03 04 05 06 07 08 09 10 11 12 13 14 15 16 17 18 19 20 21 22 23" at bounding box center [1104, 623] width 28 height 24
type input "16:00"
click at [1141, 611] on select "00 01 02 03 04 05 06 07 08 09 10 11 12 13 14 15 16 17 18 19 20 21 22 23 24 25 2…" at bounding box center [1136, 623] width 28 height 24
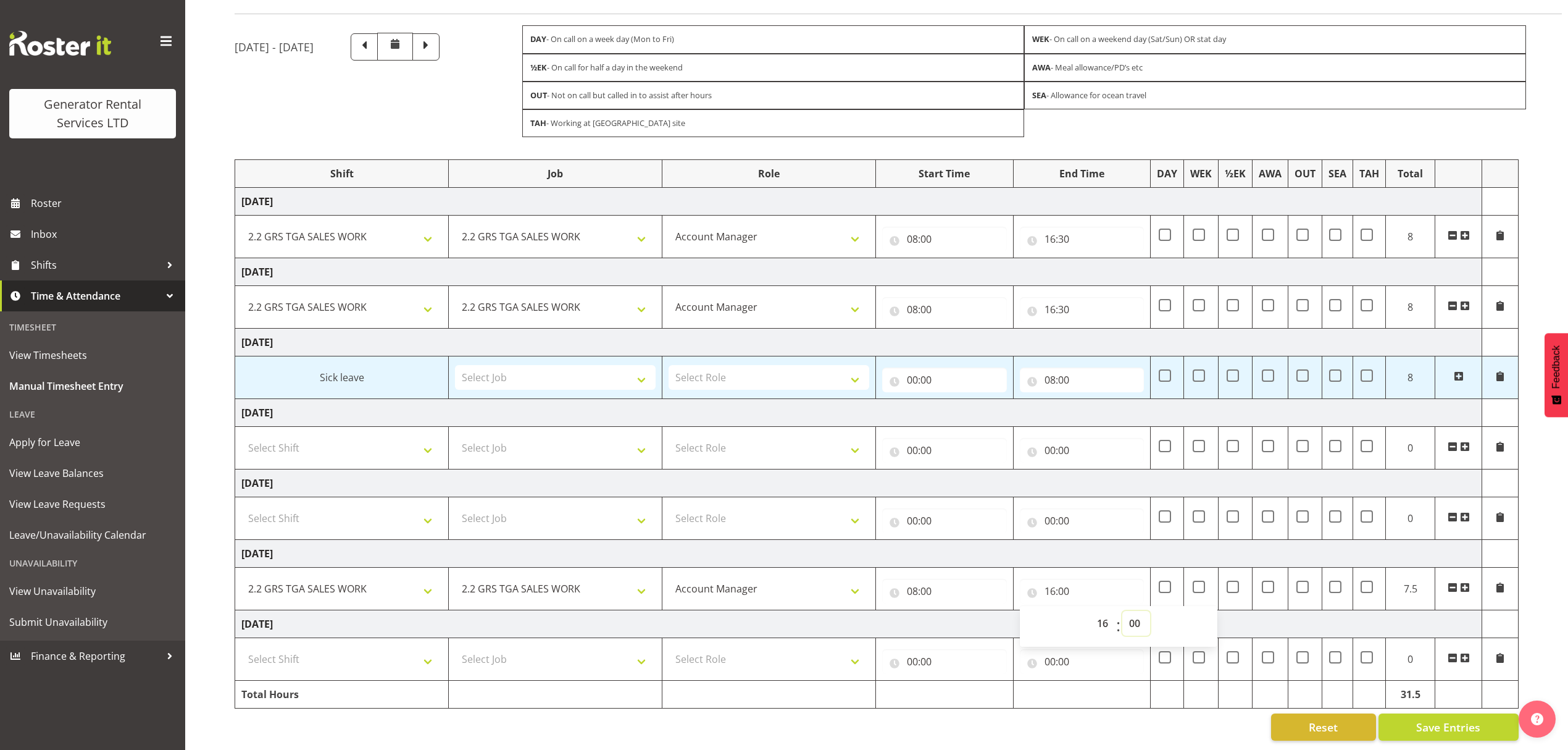
select select "30"
click at [1122, 611] on select "00 01 02 03 04 05 06 07 08 09 10 11 12 13 14 15 16 17 18 19 20 21 22 23 24 25 2…" at bounding box center [1136, 623] width 28 height 24
type input "16:30"
click at [324, 647] on select "Select Shift 2.1 GRS TGA RENTALS and ELECTRICAL 2.2 GRS TGA SALES WORK 2.3 GRS …" at bounding box center [342, 659] width 200 height 24
select select "23745"
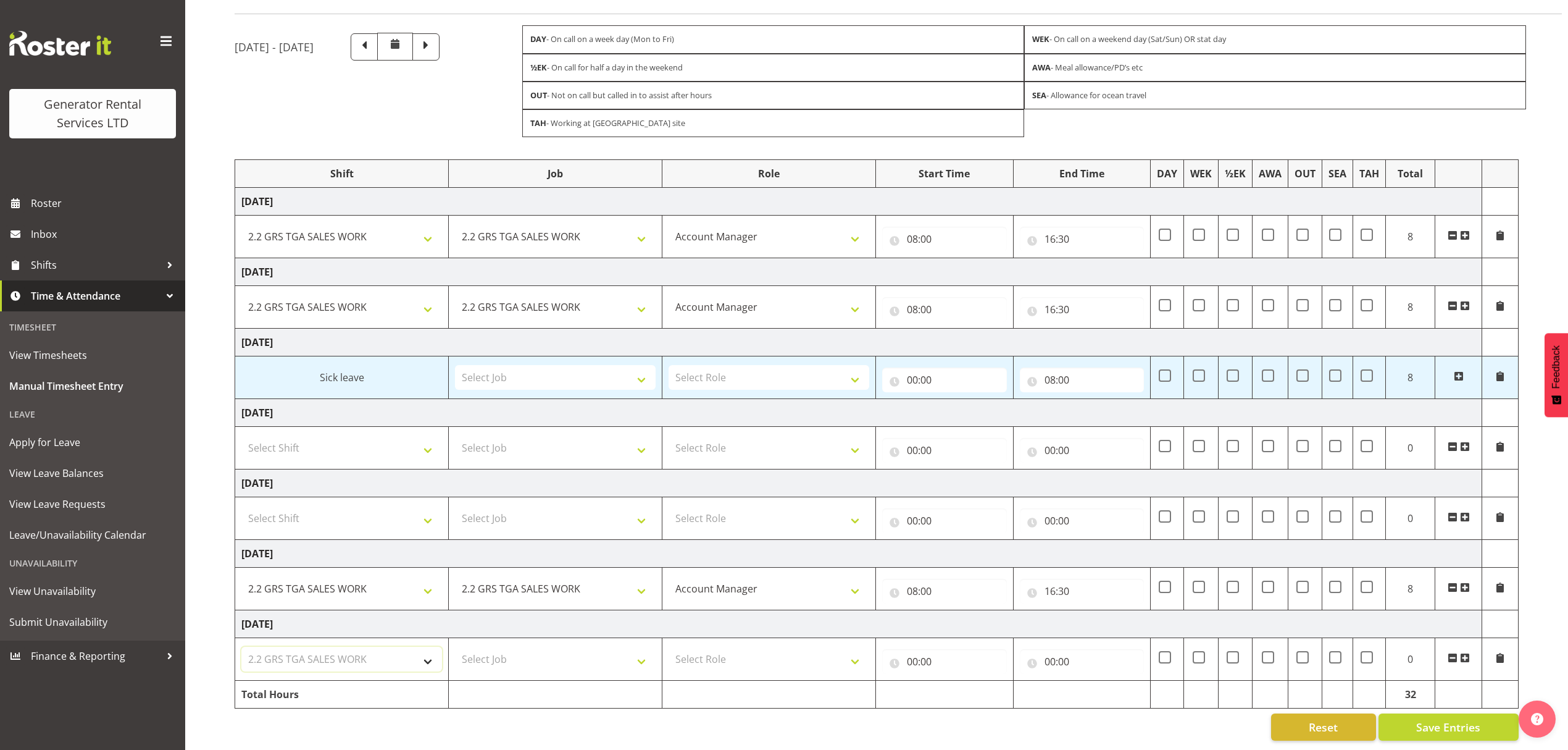
click at [241, 647] on select "Select Shift 2.1 GRS TGA RENTALS and ELECTRICAL 2.2 GRS TGA SALES WORK 2.3 GRS …" at bounding box center [342, 659] width 200 height 24
drag, startPoint x: 596, startPoint y: 648, endPoint x: 590, endPoint y: 651, distance: 6.7
click at [596, 648] on select "Select Job 1.1 GRS AKL RENTALS 1.1 GRS AKL RENTALS AC 1.1 GRS AKL RENTALS CT 1.…" at bounding box center [555, 659] width 200 height 24
select select "878"
click at [455, 647] on select "Select Job 1.1 GRS AKL RENTALS 1.1 GRS AKL RENTALS AC 1.1 GRS AKL RENTALS CT 1.…" at bounding box center [555, 659] width 200 height 24
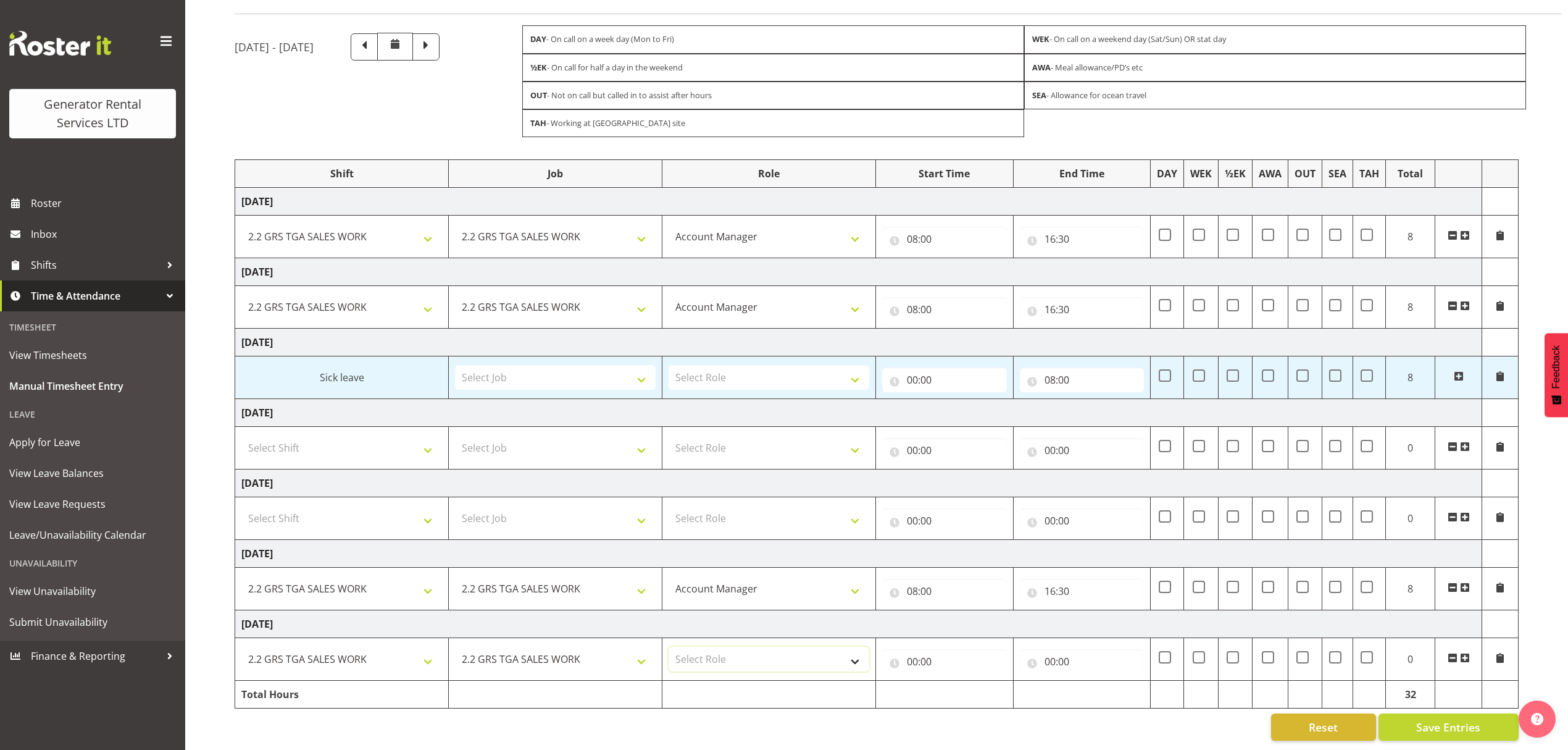
drag, startPoint x: 742, startPoint y: 648, endPoint x: 766, endPoint y: 657, distance: 25.6
click at [742, 648] on select "Select Role Account Manager" at bounding box center [769, 659] width 200 height 24
select select "26"
click at [669, 647] on select "Select Role Account Manager" at bounding box center [769, 659] width 200 height 24
click at [944, 649] on input "00:00" at bounding box center [944, 661] width 125 height 24
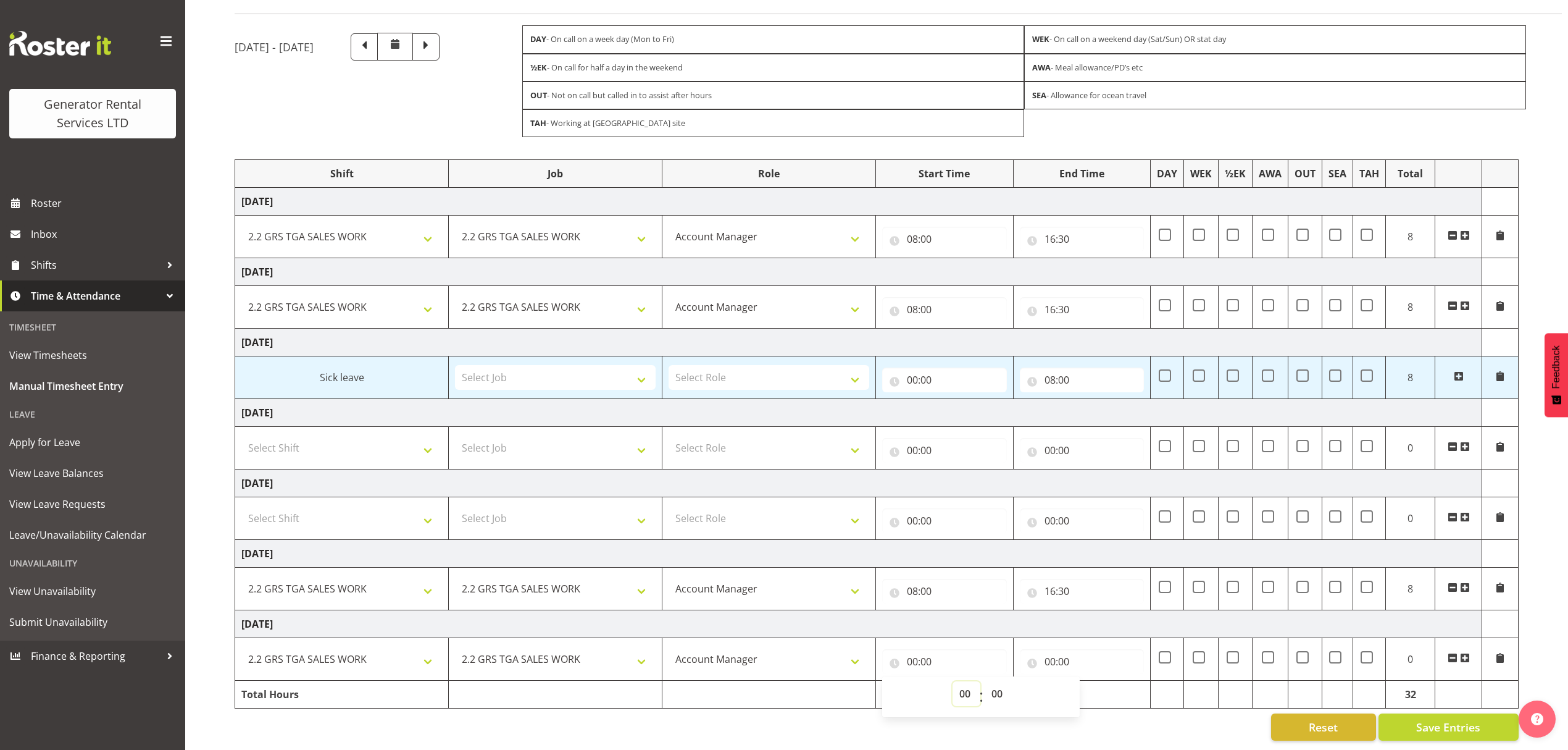
click at [968, 681] on select "00 01 02 03 04 05 06 07 08 09 10 11 12 13 14 15 16 17 18 19 20 21 22 23" at bounding box center [967, 693] width 28 height 24
select select "8"
click at [953, 681] on select "00 01 02 03 04 05 06 07 08 09 10 11 12 13 14 15 16 17 18 19 20 21 22 23" at bounding box center [967, 693] width 28 height 24
type input "08:00"
click at [1079, 649] on input "00:00" at bounding box center [1082, 661] width 125 height 24
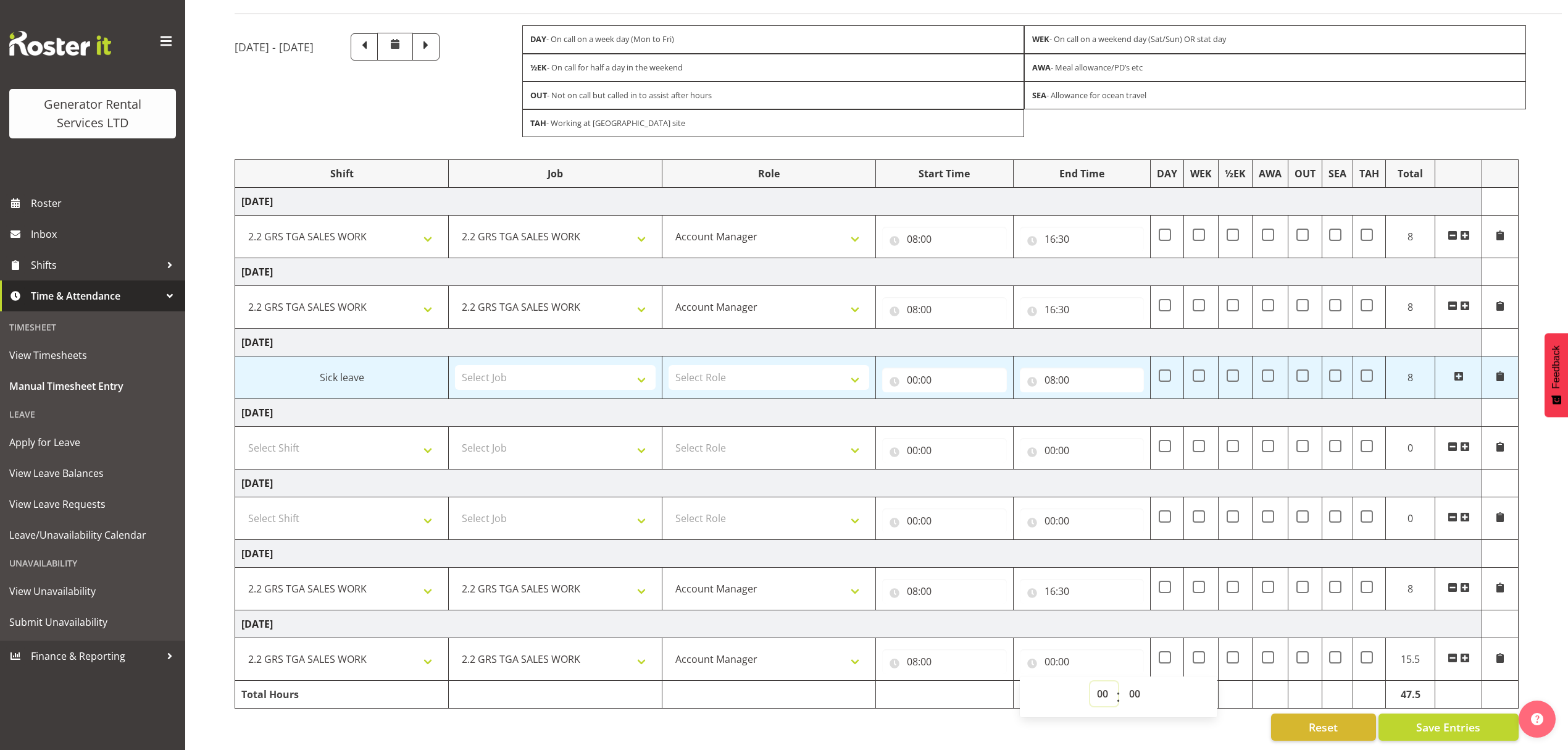
click at [1096, 683] on select "00 01 02 03 04 05 06 07 08 09 10 11 12 13 14 15 16 17 18 19 20 21 22 23" at bounding box center [1104, 693] width 28 height 24
select select "16"
click at [1090, 681] on select "00 01 02 03 04 05 06 07 08 09 10 11 12 13 14 15 16 17 18 19 20 21 22 23" at bounding box center [1104, 693] width 28 height 24
type input "16:00"
click at [1137, 690] on select "00 01 02 03 04 05 06 07 08 09 10 11 12 13 14 15 16 17 18 19 20 21 22 23 24 25 2…" at bounding box center [1136, 693] width 28 height 24
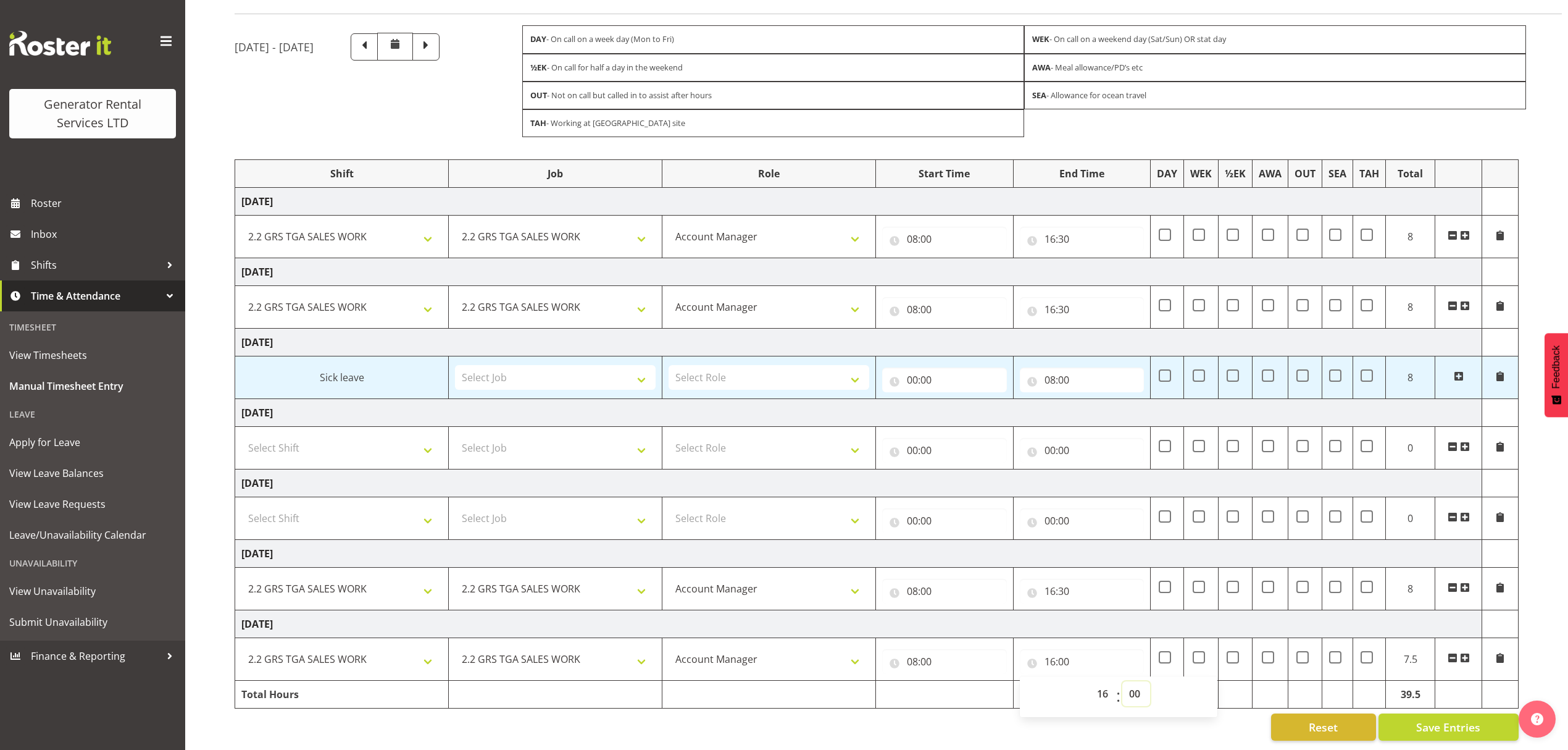
select select "30"
click at [1122, 681] on select "00 01 02 03 04 05 06 07 08 09 10 11 12 13 14 15 16 17 18 19 20 21 22 23 24 25 2…" at bounding box center [1136, 693] width 28 height 24
type input "16:30"
drag, startPoint x: 1231, startPoint y: 726, endPoint x: 1405, endPoint y: 733, distance: 174.1
click at [1231, 727] on div "Reset Save Entries" at bounding box center [876, 726] width 1284 height 27
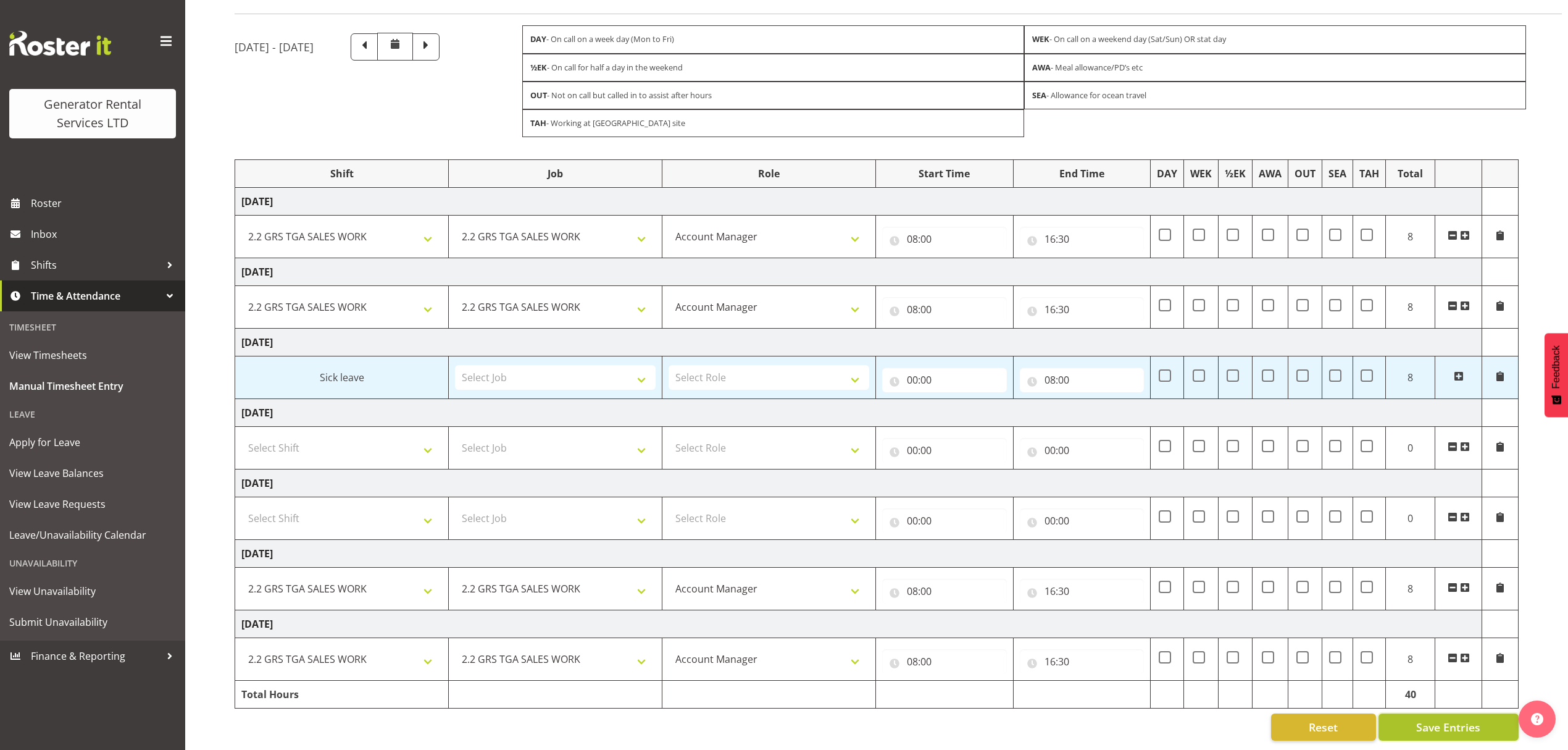
click at [1487, 719] on button "Save Entries" at bounding box center [1448, 726] width 140 height 27
